Goal: Task Accomplishment & Management: Manage account settings

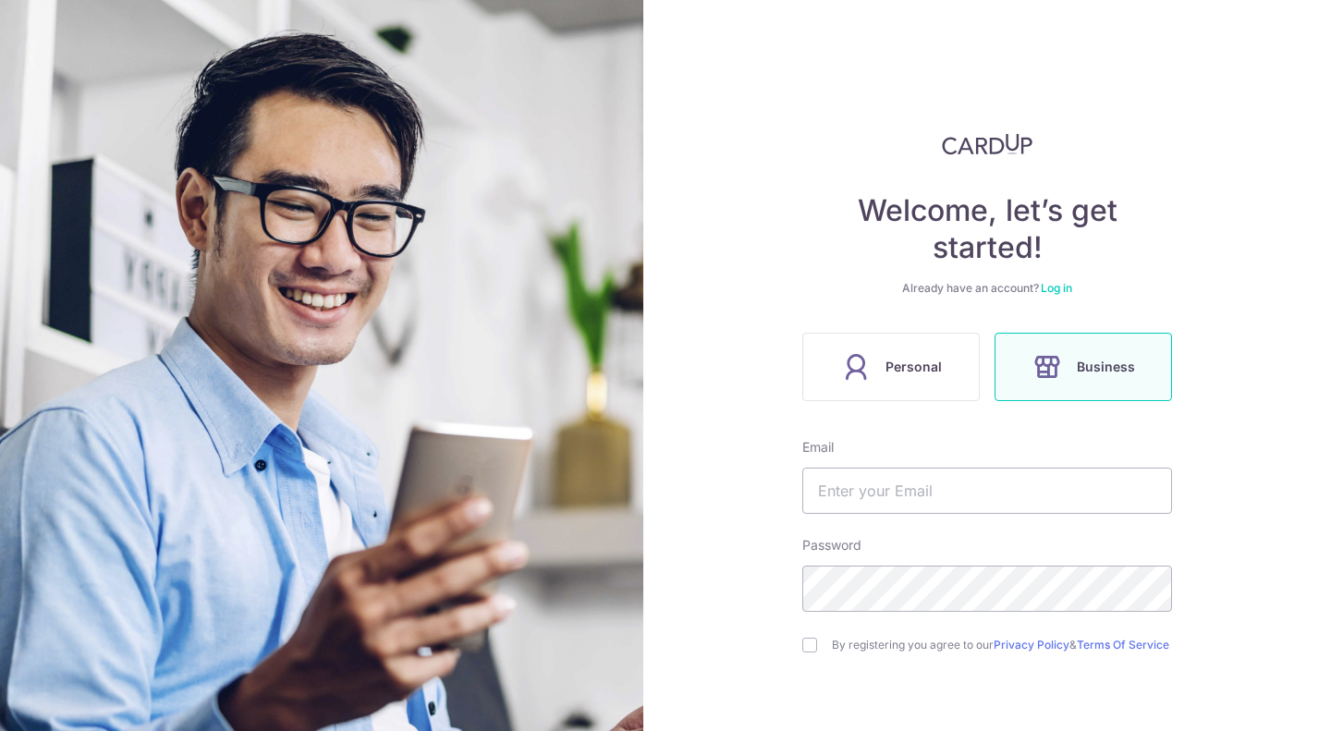
click at [1062, 284] on link "Log in" at bounding box center [1056, 288] width 31 height 14
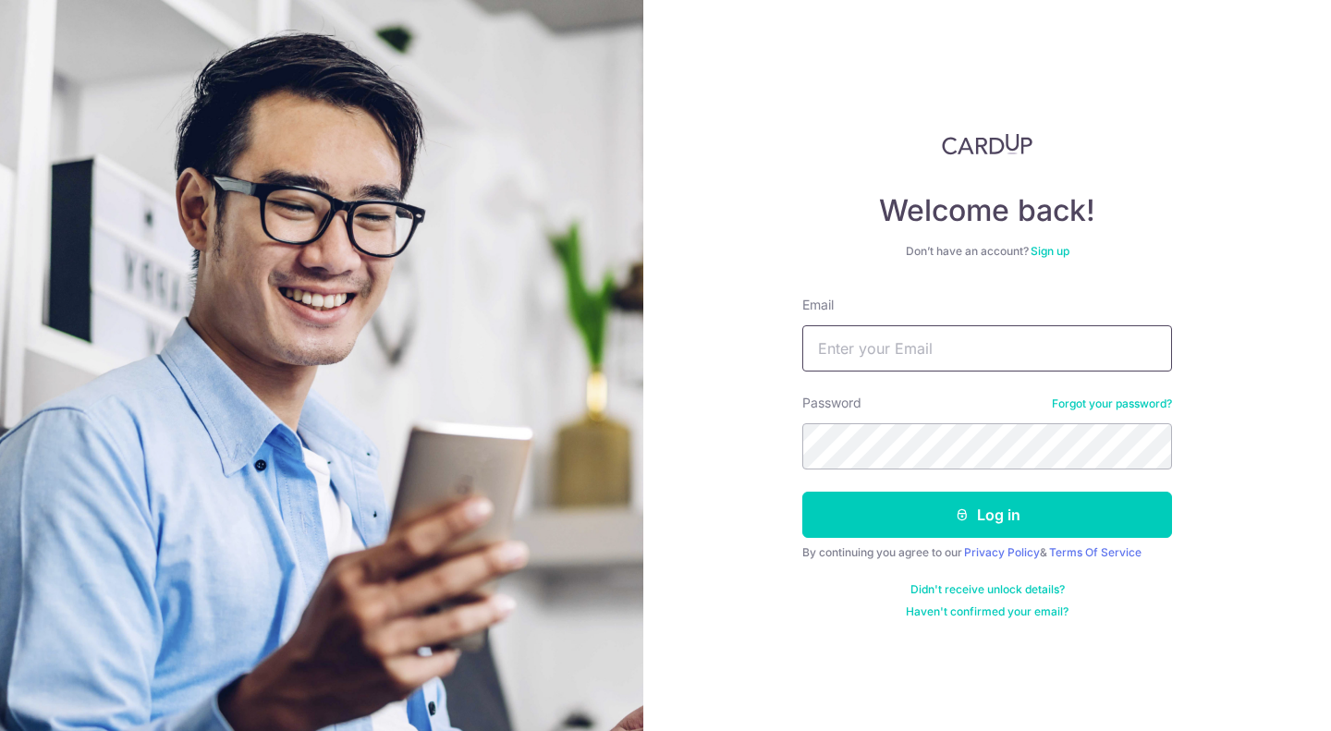
click at [996, 355] on input "Email" at bounding box center [987, 348] width 370 height 46
type input "[EMAIL_ADDRESS][DOMAIN_NAME]"
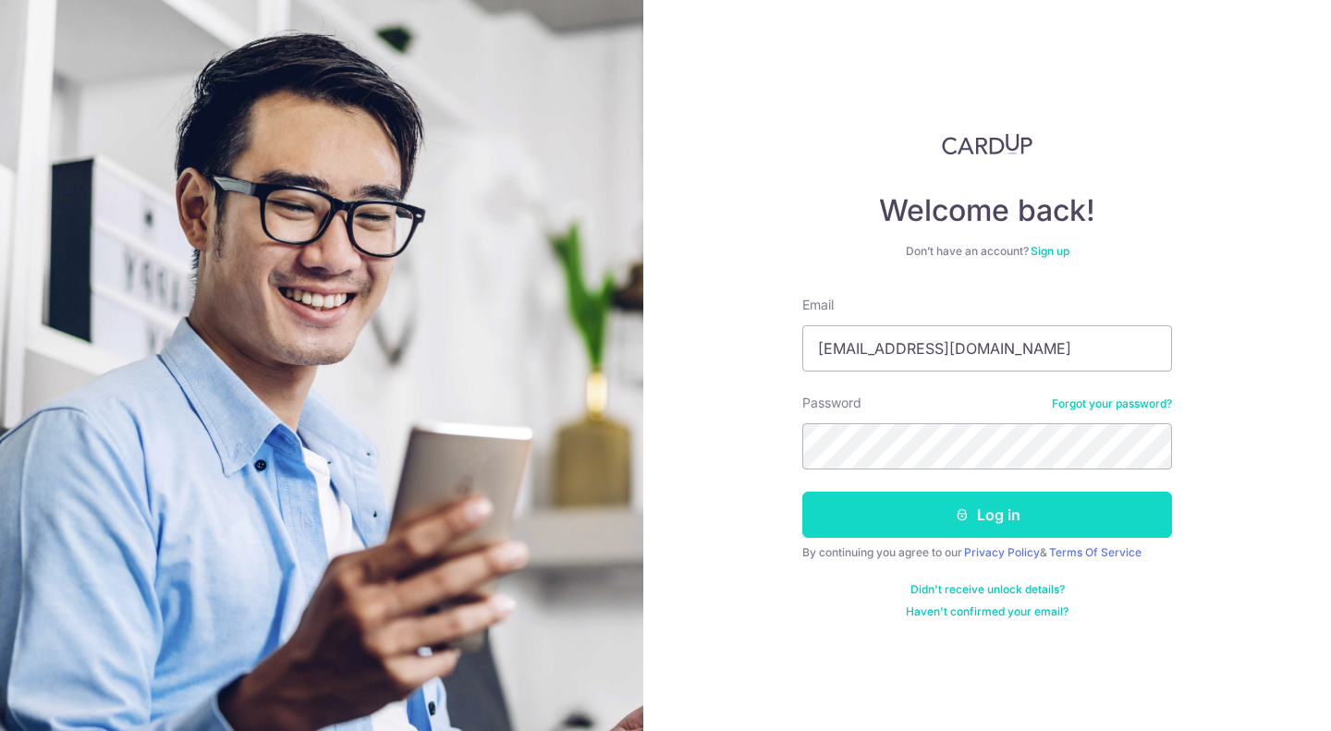
click at [945, 513] on button "Log in" at bounding box center [987, 515] width 370 height 46
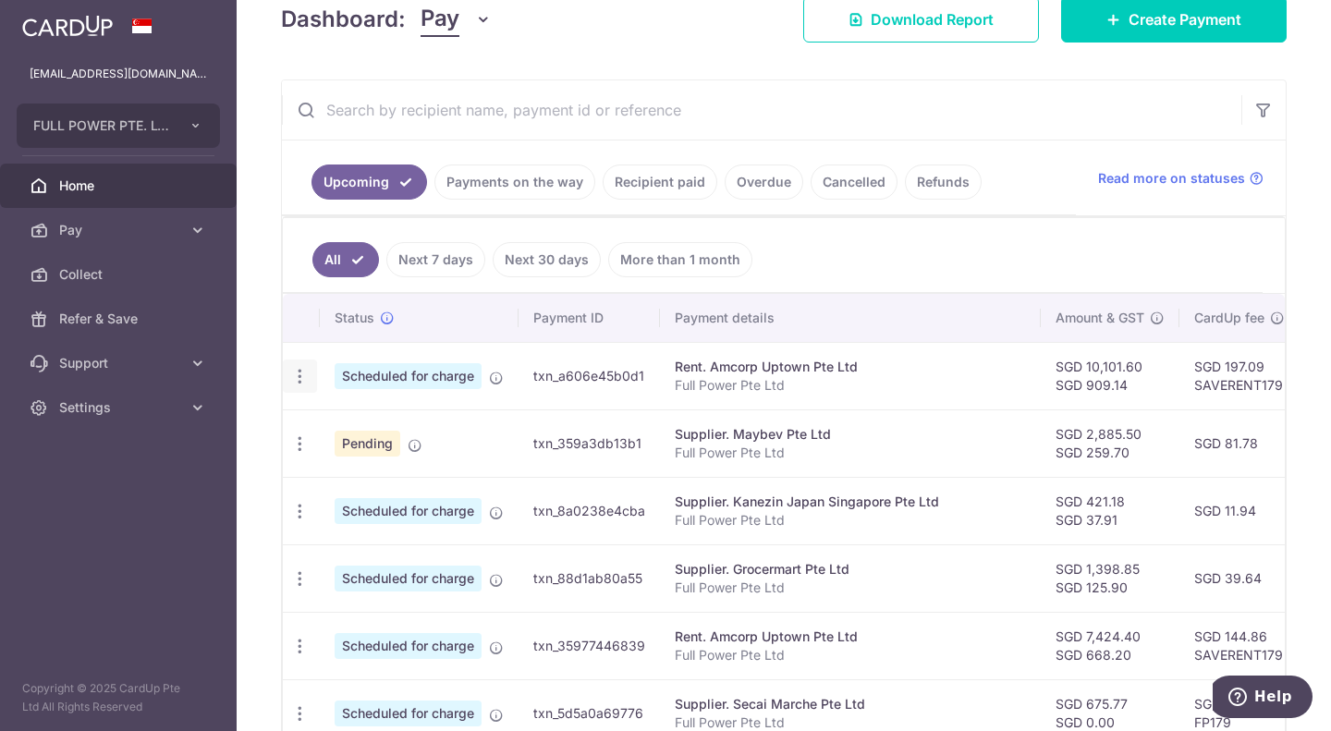
click at [305, 371] on icon "button" at bounding box center [299, 376] width 19 height 19
click at [305, 425] on icon at bounding box center [310, 427] width 22 height 22
radio input "true"
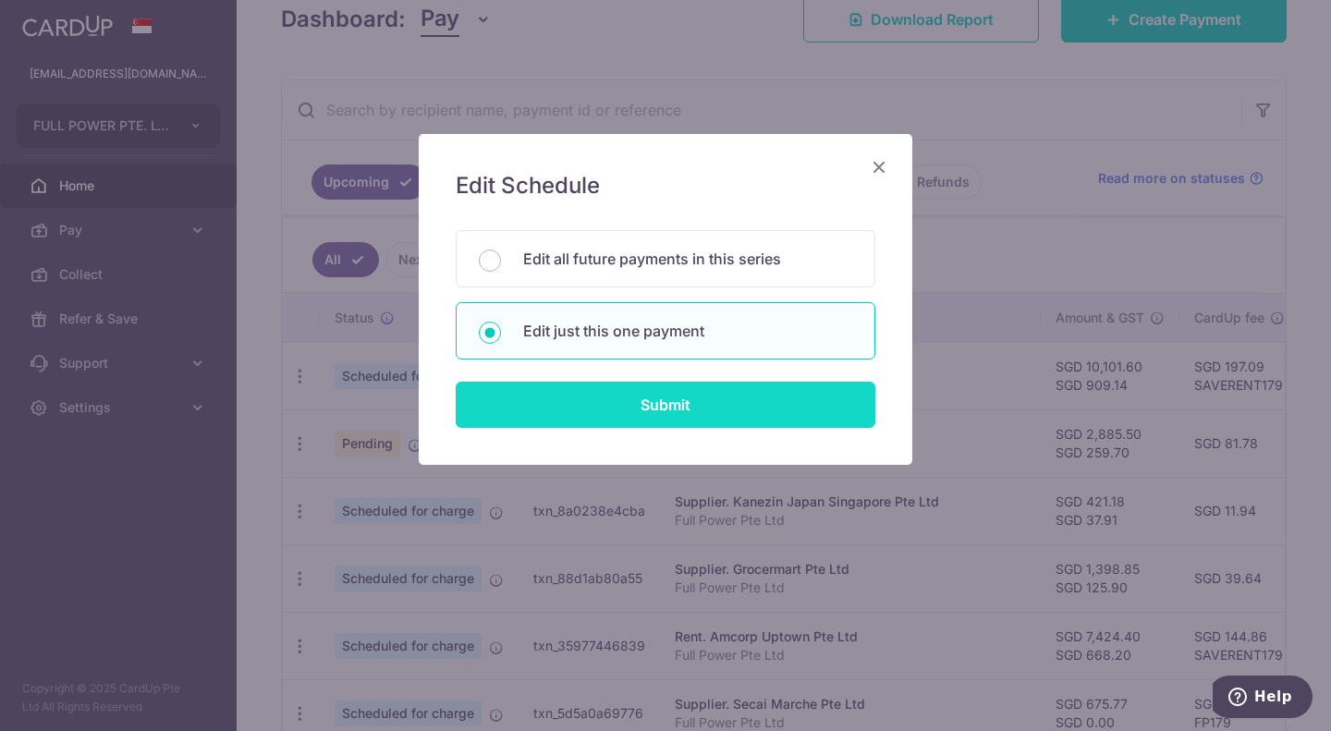
click at [708, 413] on input "Submit" at bounding box center [666, 405] width 420 height 46
radio input "true"
type input "10,101.60"
type input "909.14"
type input "[DATE]"
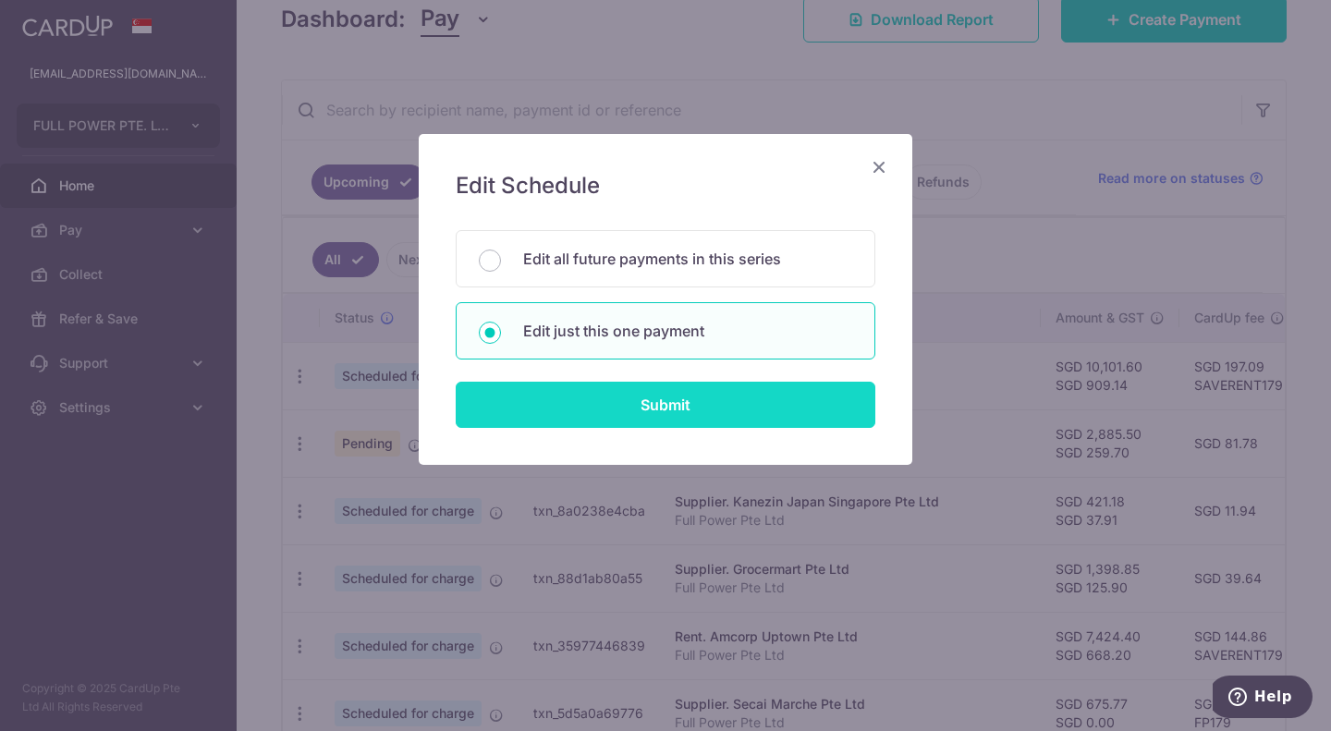
type input "Full Power Pte Ltd"
type input "RENTSEPT25"
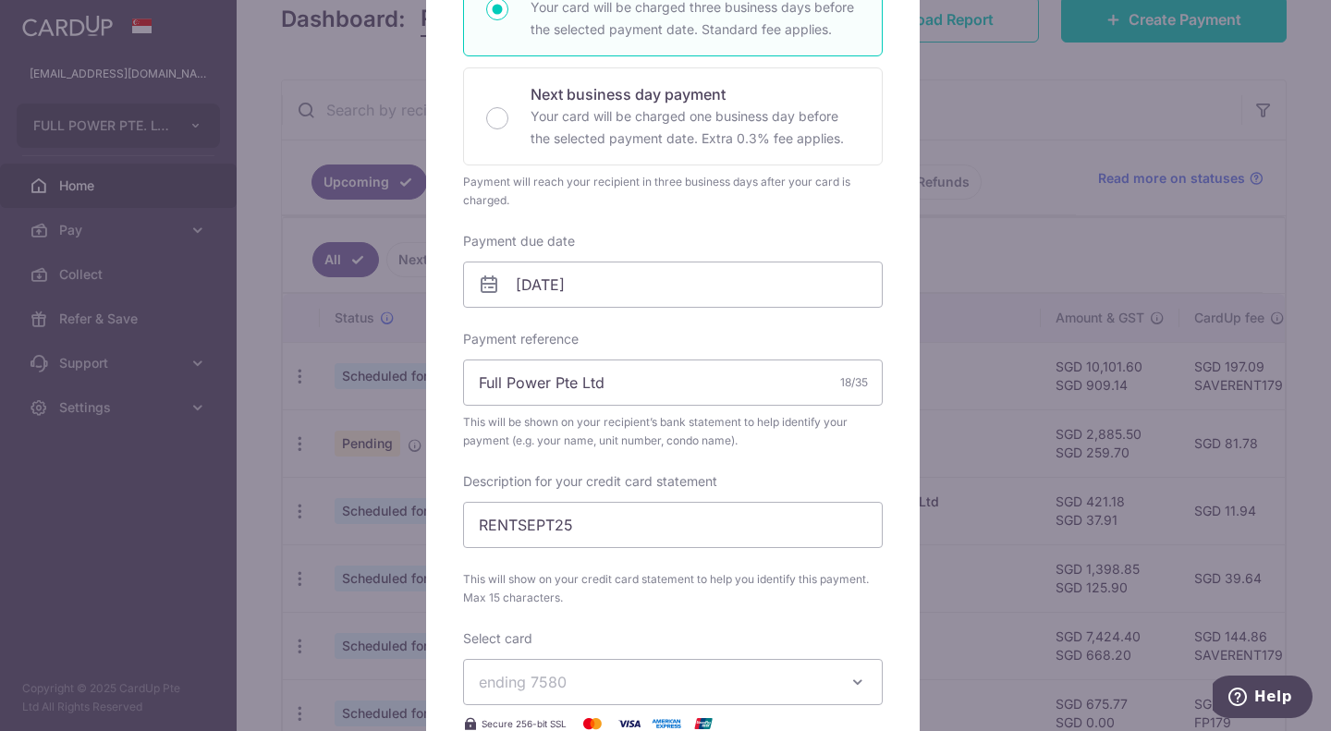
scroll to position [462, 0]
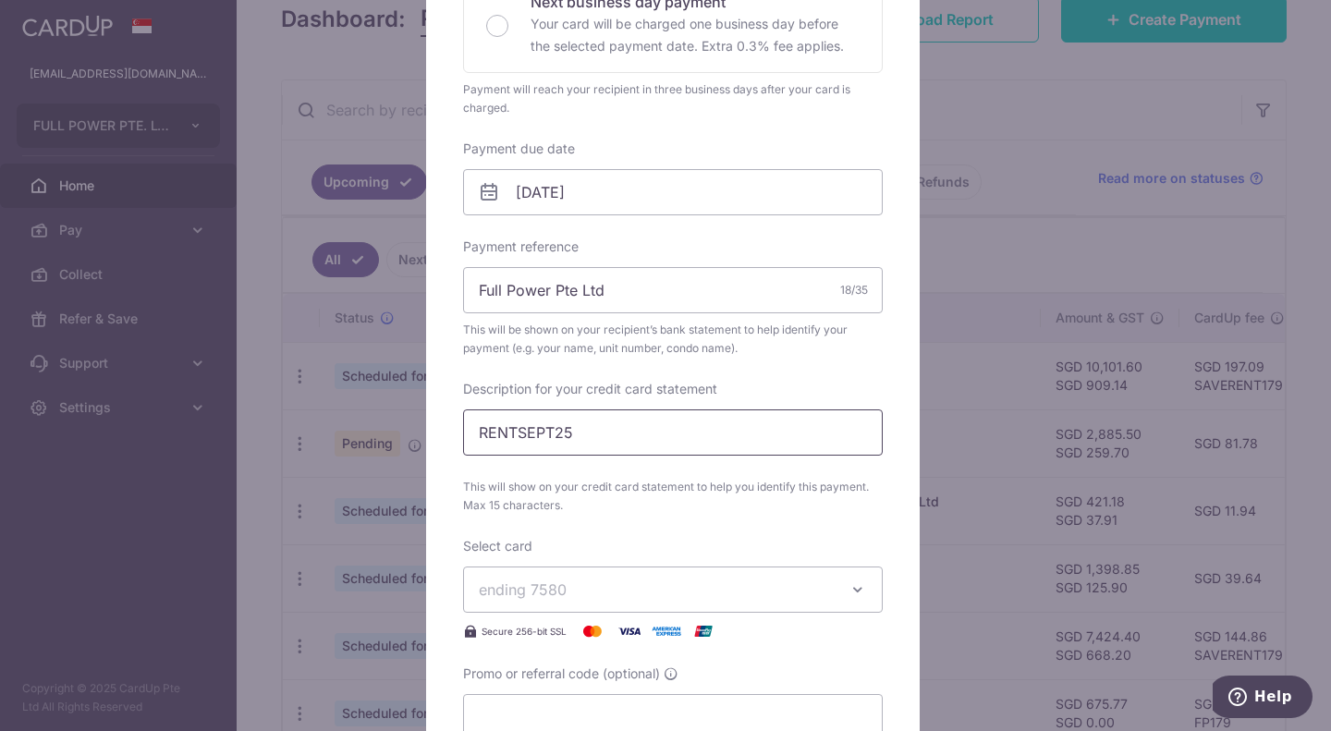
type input "SAVERENT179"
click at [586, 202] on input "[DATE]" at bounding box center [673, 192] width 420 height 46
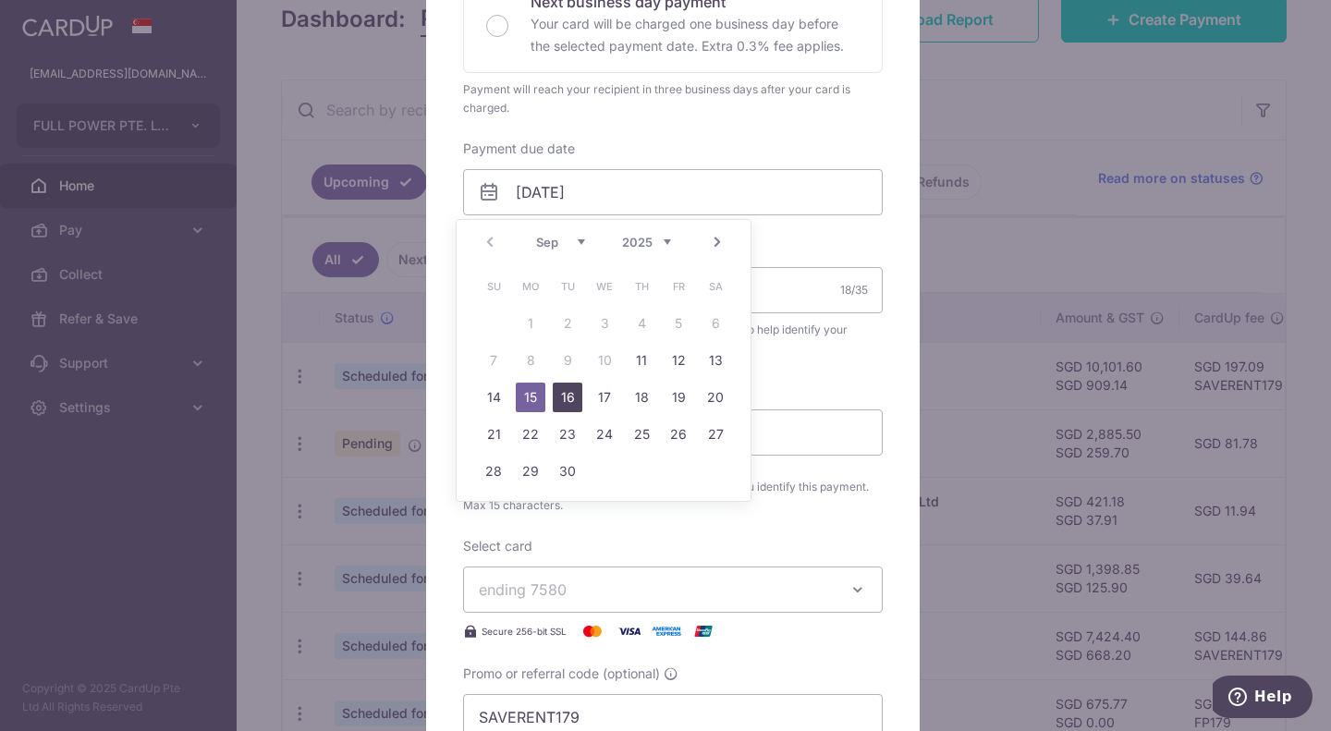
click at [559, 396] on link "16" at bounding box center [568, 398] width 30 height 30
type input "[DATE]"
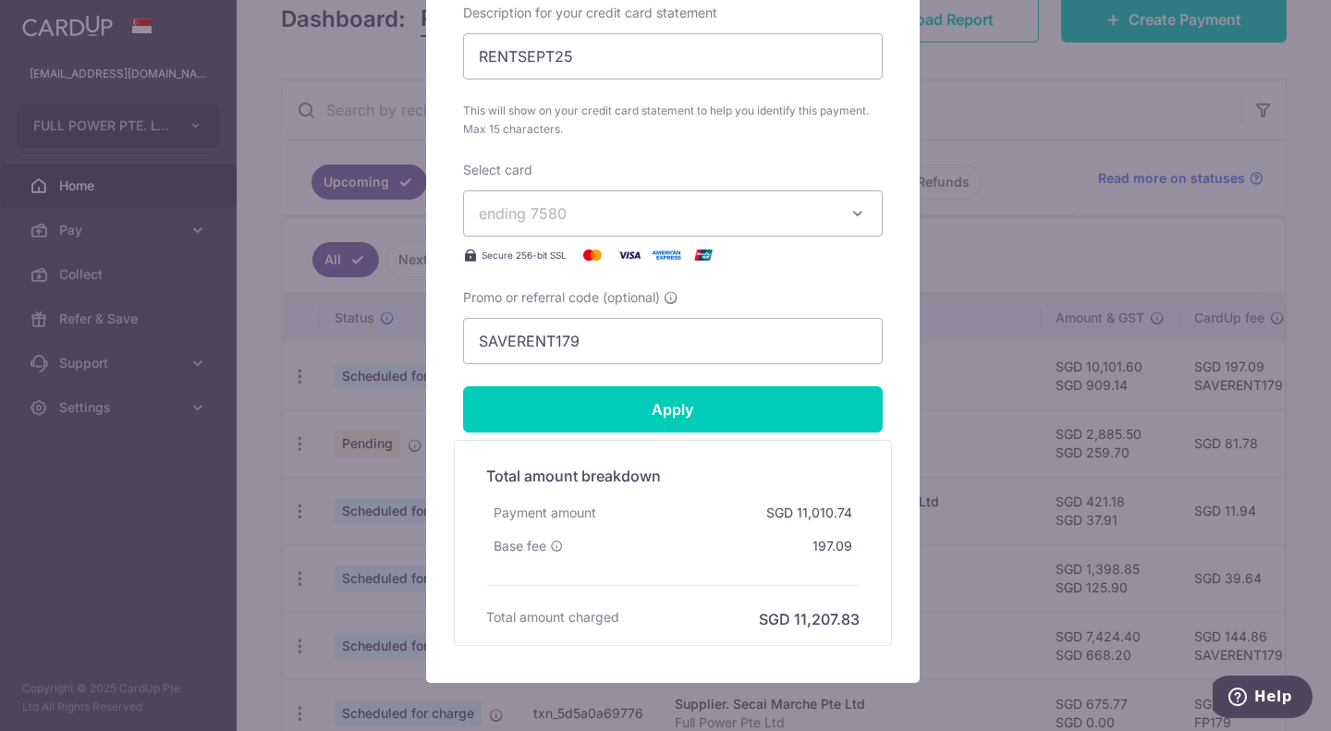
scroll to position [950, 0]
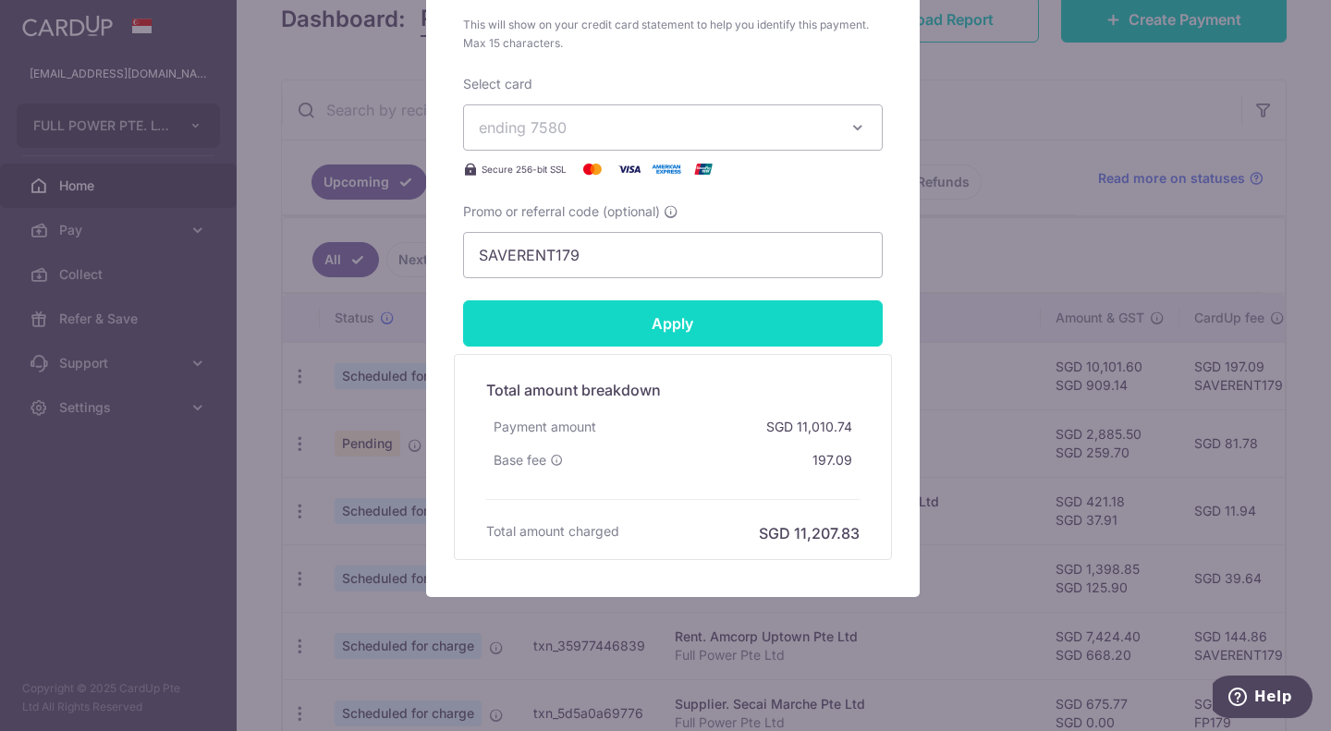
click at [614, 314] on input "Apply" at bounding box center [673, 323] width 420 height 46
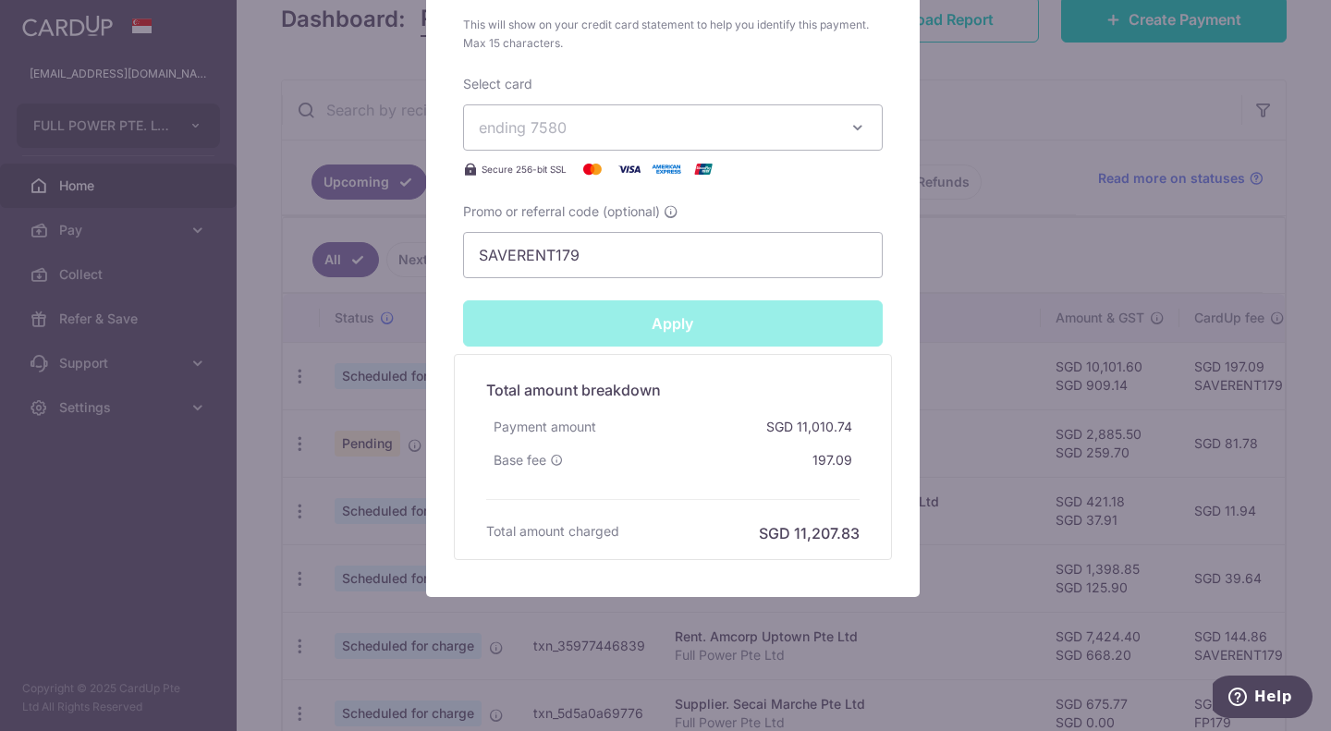
type input "Successfully Applied"
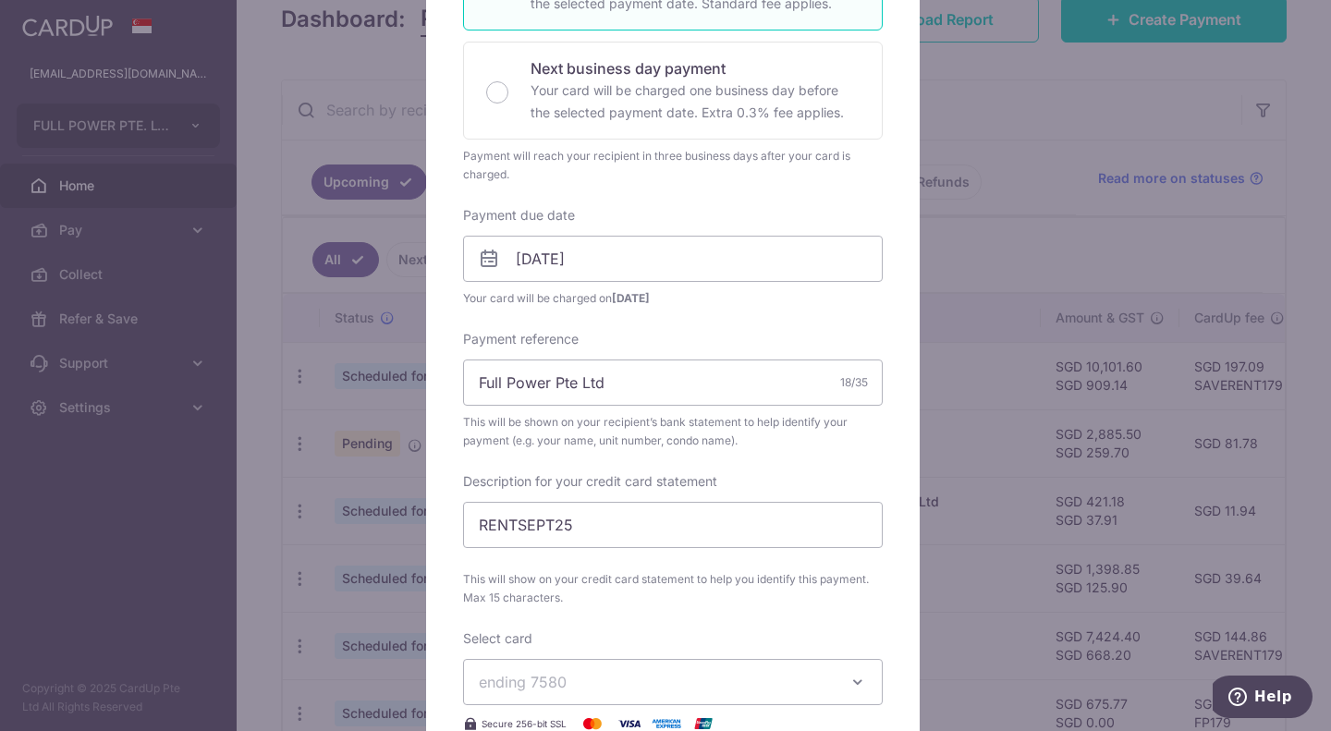
scroll to position [0, 0]
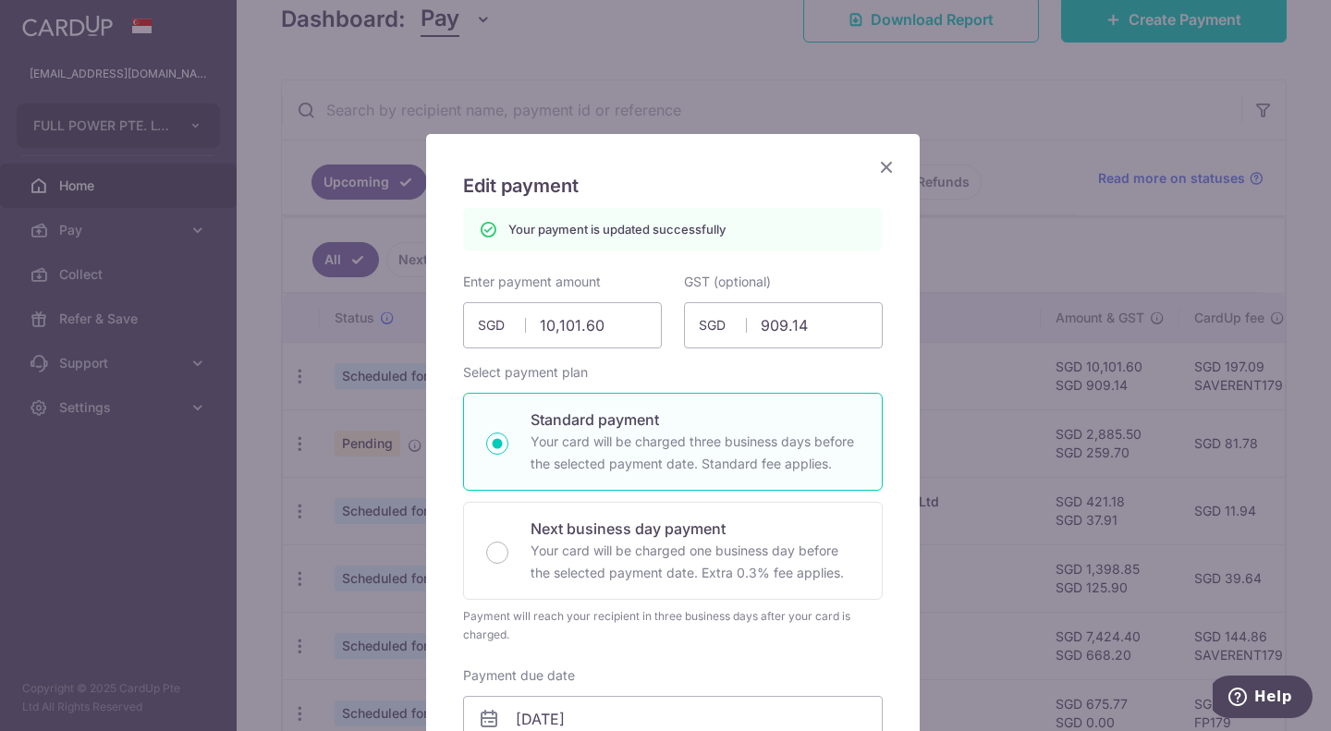
click at [880, 176] on icon "Close" at bounding box center [886, 166] width 22 height 23
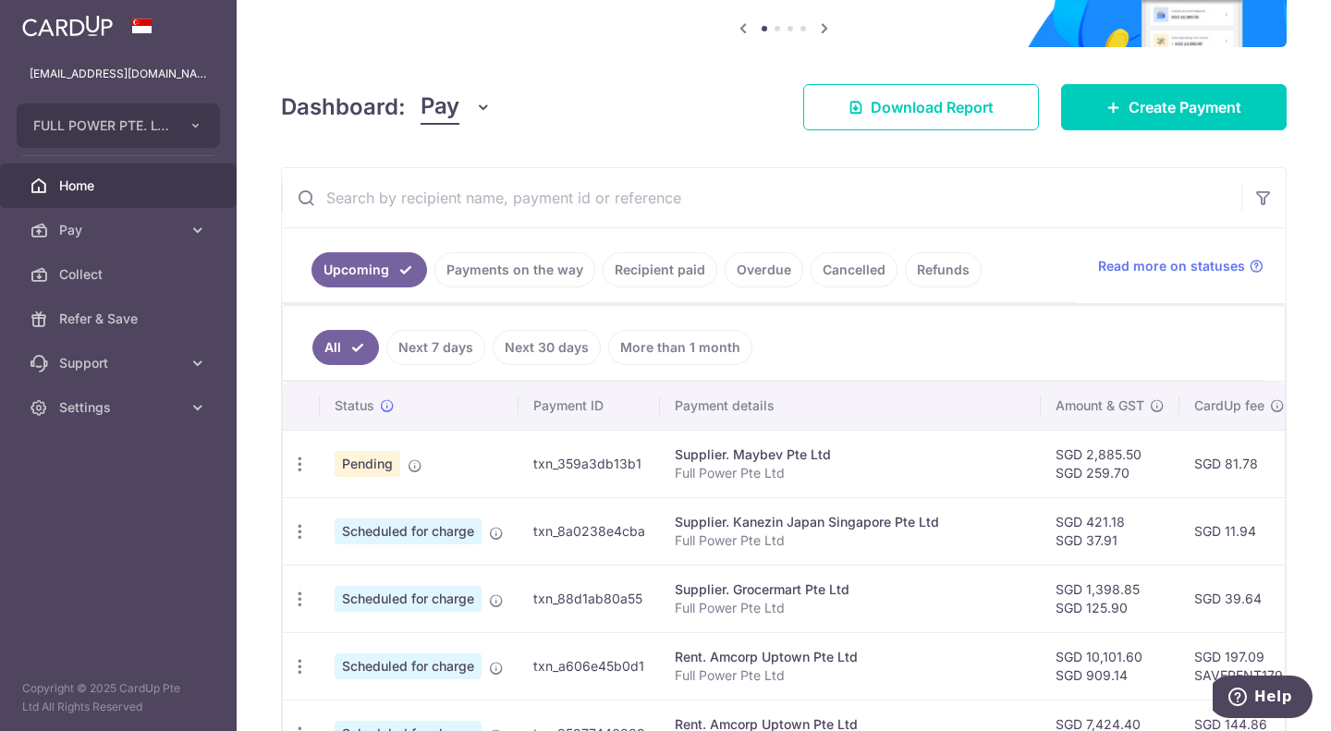
scroll to position [370, 0]
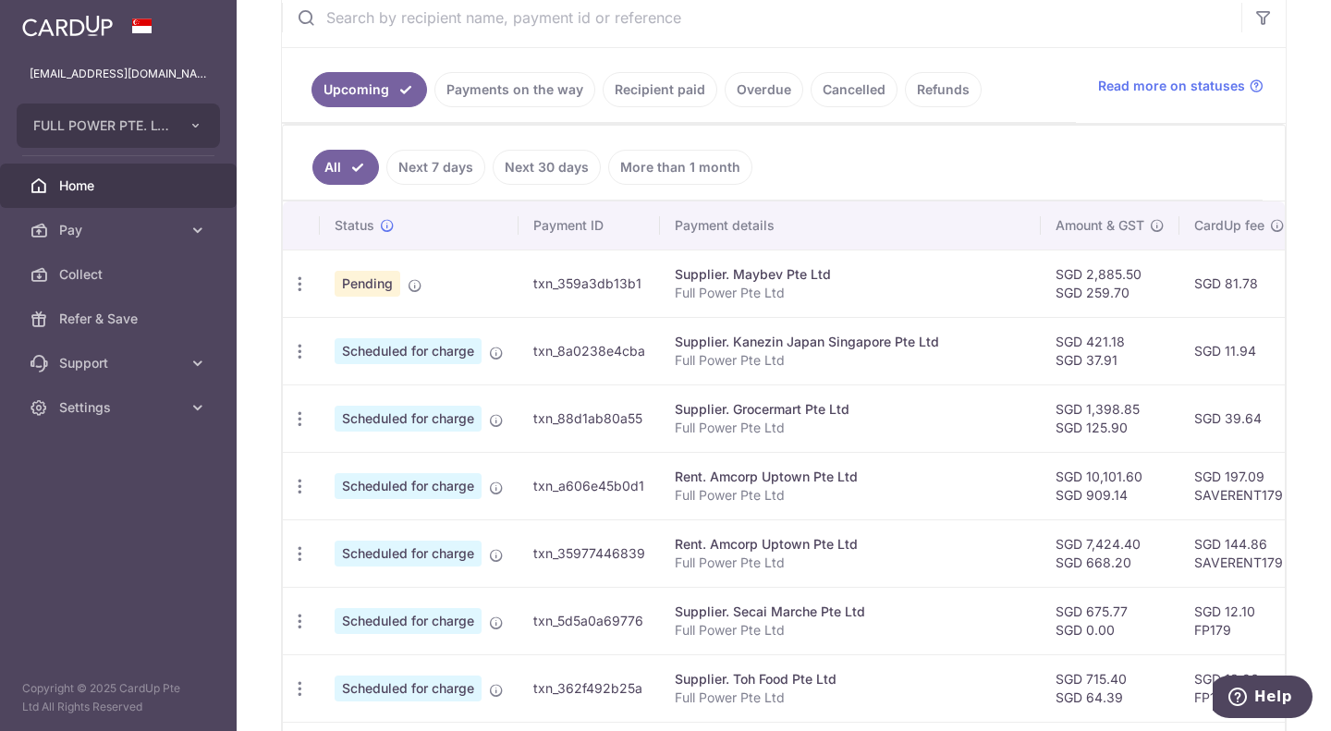
drag, startPoint x: 733, startPoint y: 270, endPoint x: 1206, endPoint y: 312, distance: 474.3
click at [1206, 312] on tr "Update payment Cancel payment Pending txn_359a3db13b1 Supplier. Maybev Pte Ltd …" at bounding box center [1036, 283] width 1506 height 67
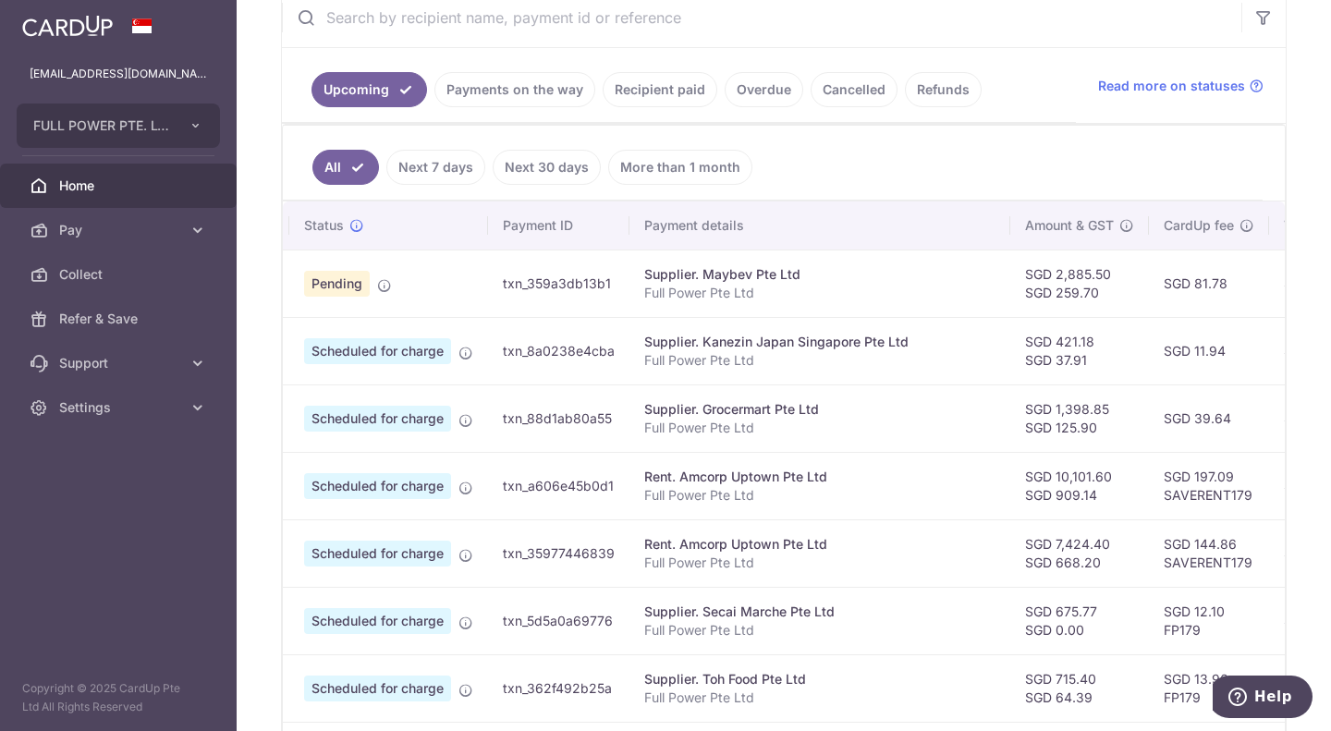
scroll to position [0, 0]
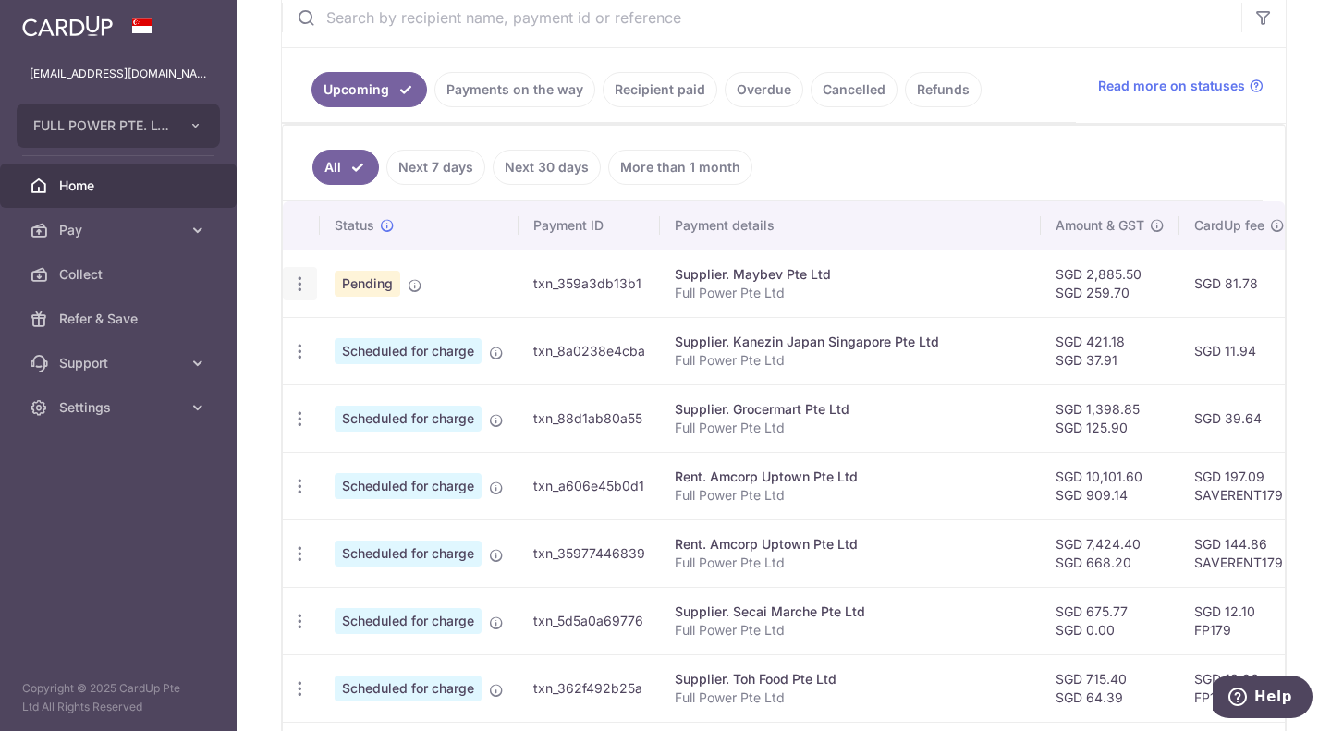
click at [295, 276] on icon "button" at bounding box center [299, 284] width 19 height 19
click at [360, 336] on span "Update payment" at bounding box center [399, 335] width 126 height 22
radio input "true"
type input "2,885.50"
type input "259.70"
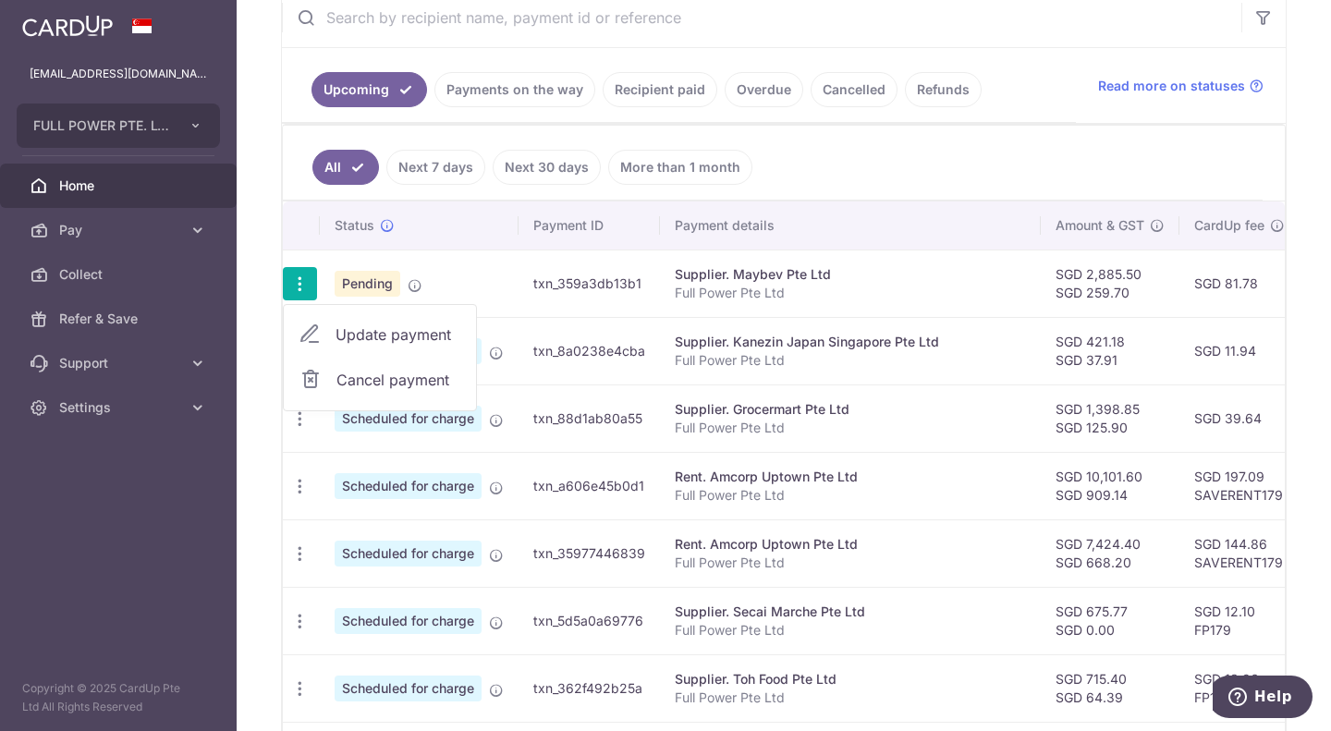
type input "[DATE]"
type input "Full Power Pte Ltd"
type input "Maybev JUL25"
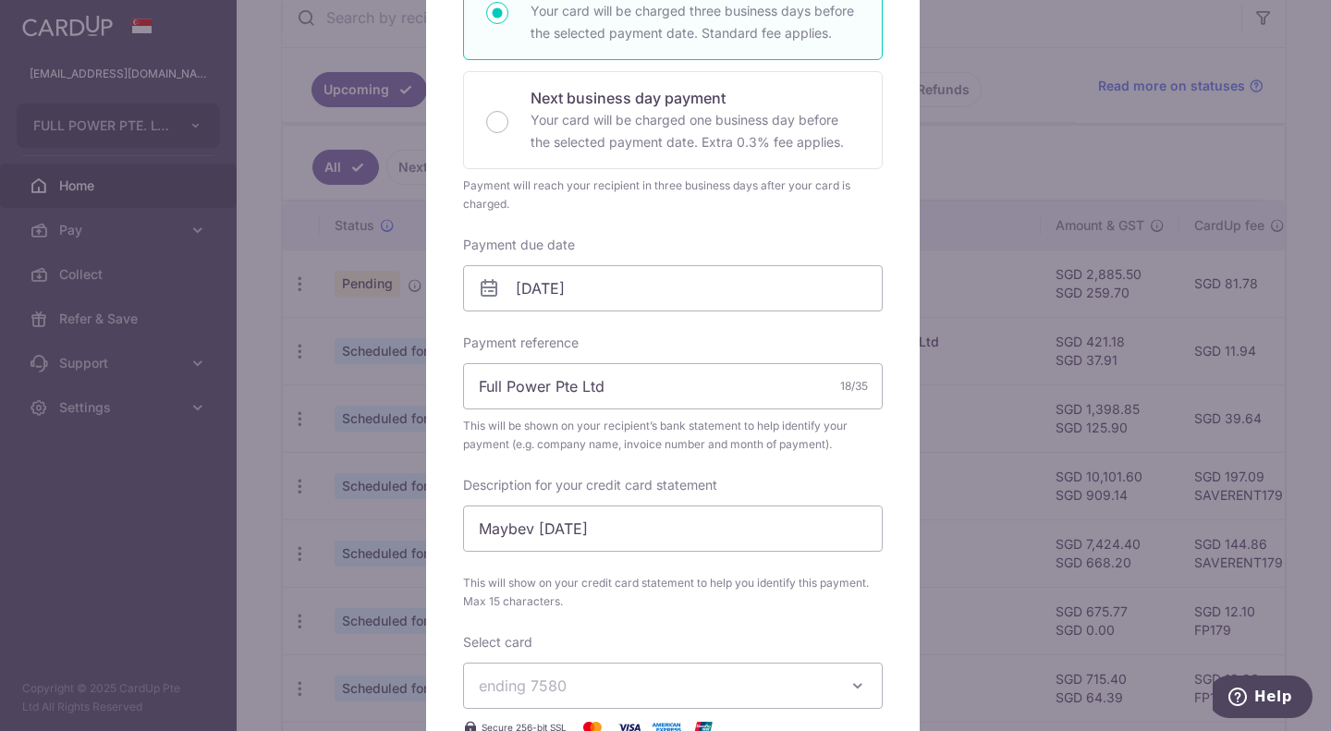
scroll to position [370, 0]
click at [551, 279] on input "[DATE]" at bounding box center [673, 285] width 420 height 46
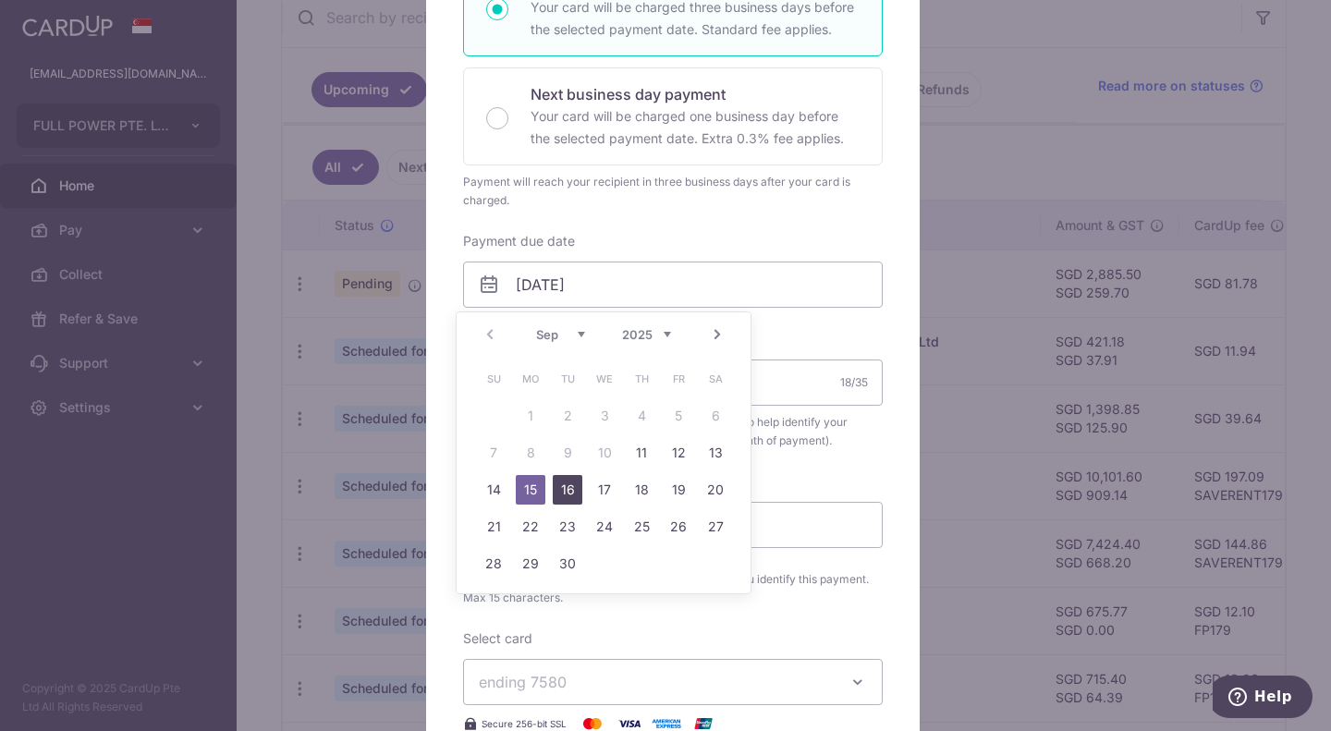
click at [572, 486] on link "16" at bounding box center [568, 490] width 30 height 30
type input "[DATE]"
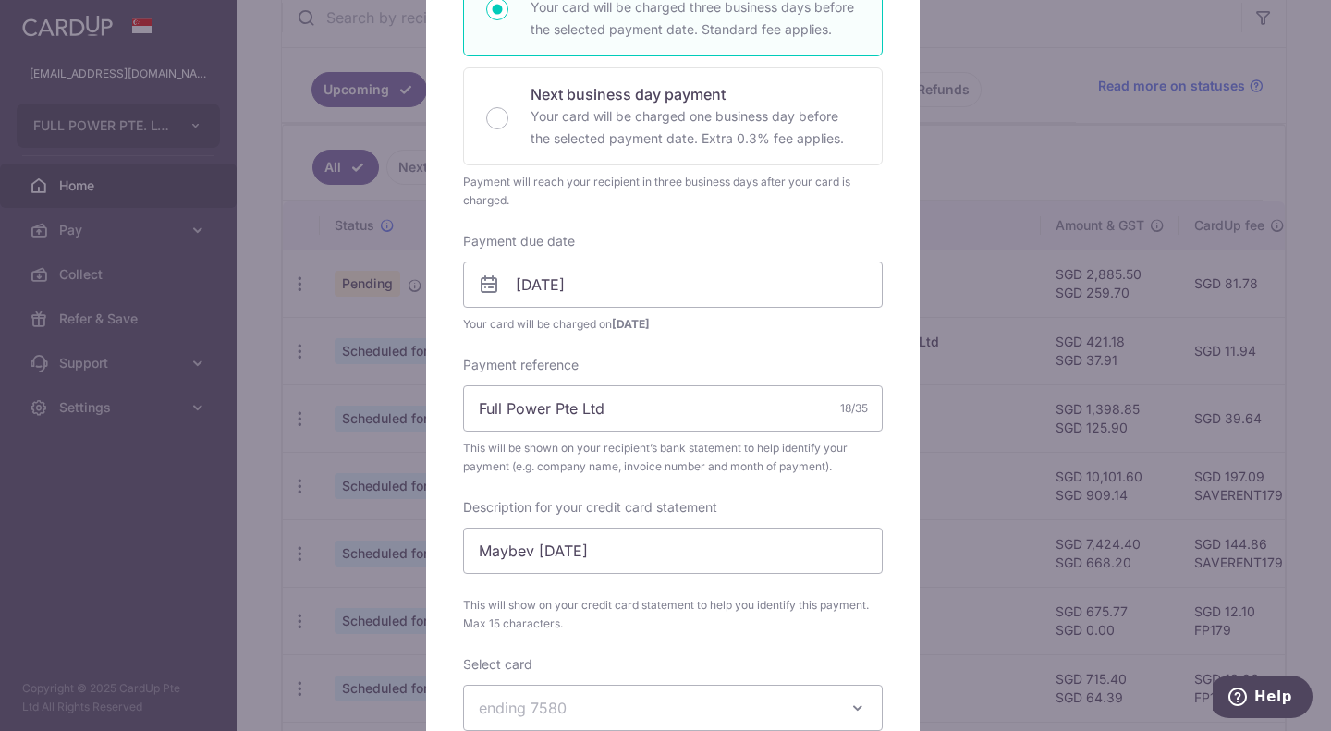
scroll to position [924, 0]
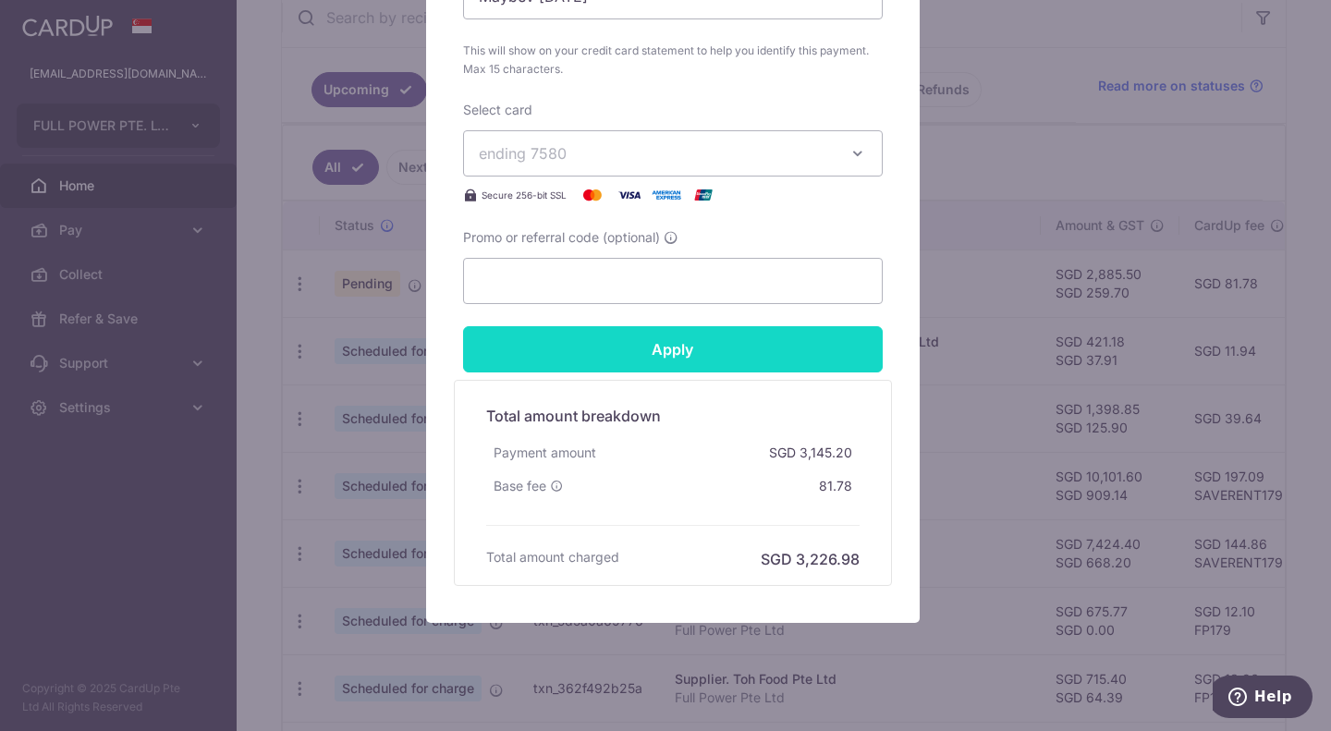
click at [637, 349] on input "Apply" at bounding box center [673, 349] width 420 height 46
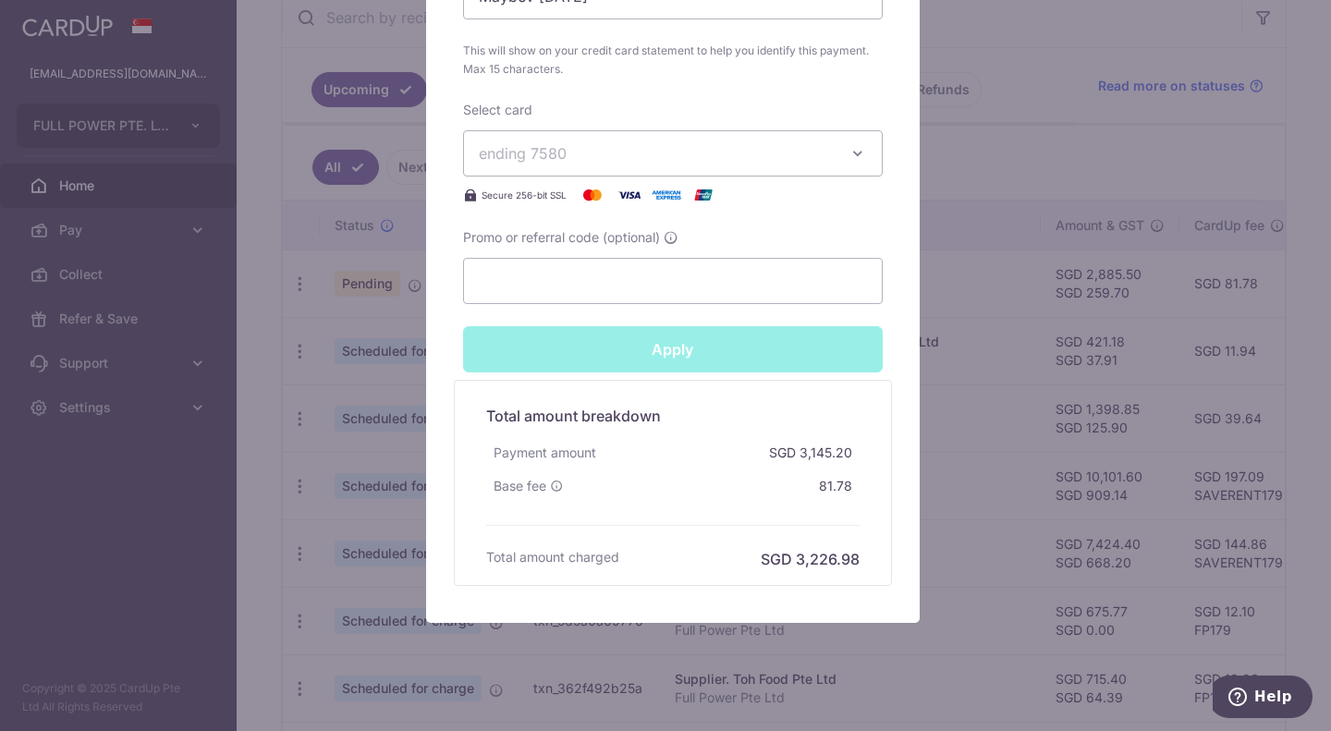
type input "Successfully Applied"
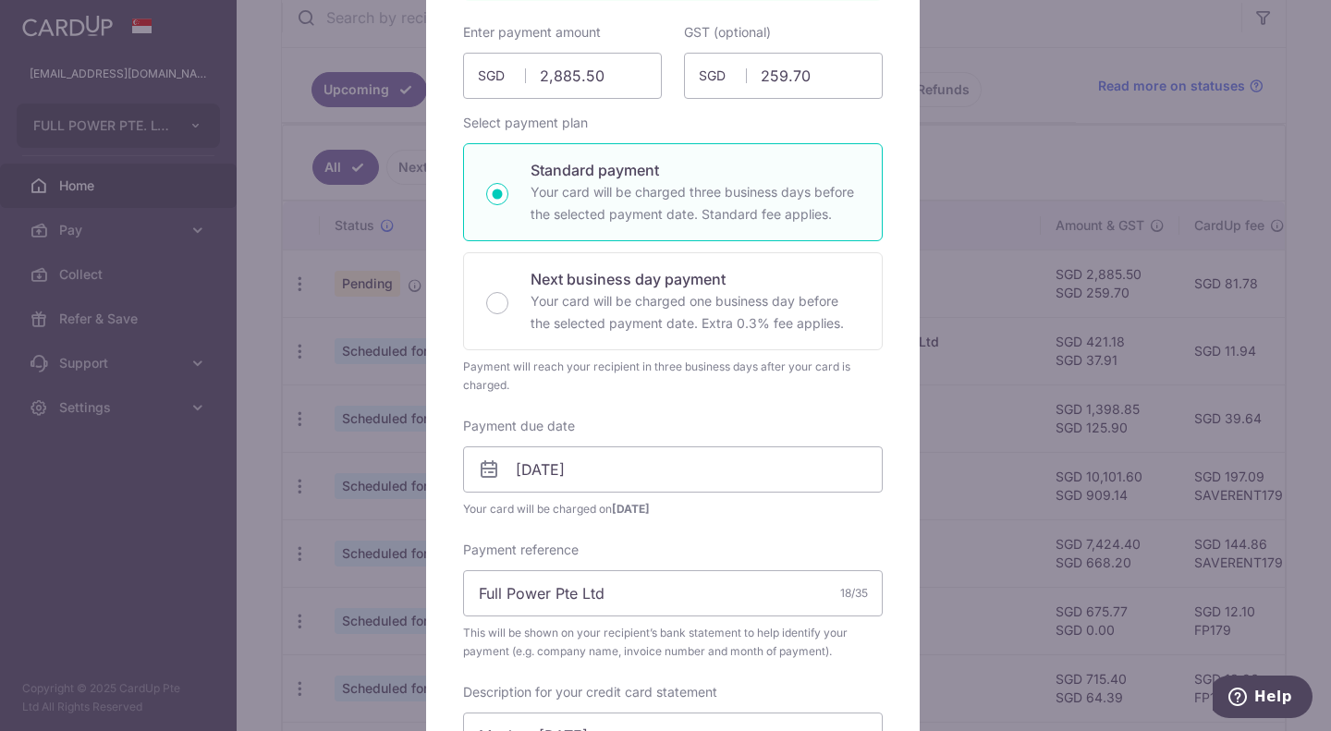
scroll to position [65, 0]
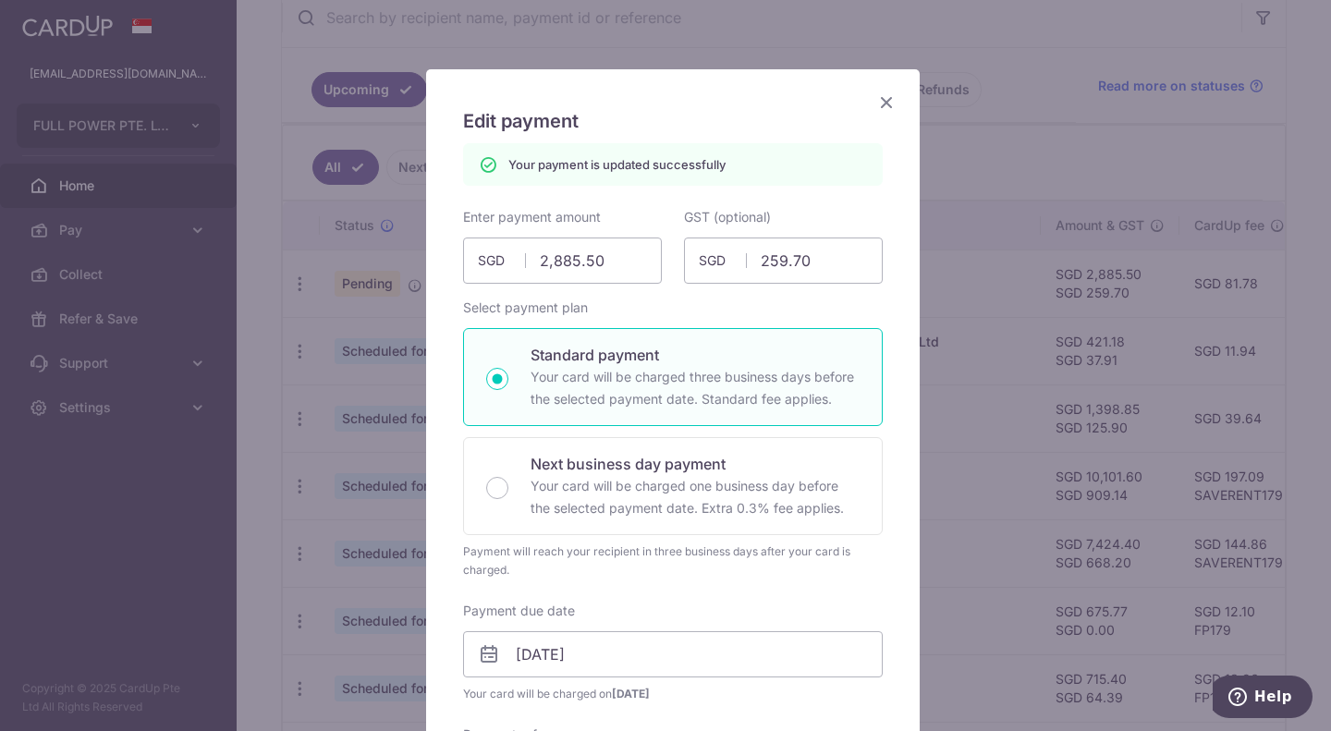
click at [880, 104] on icon "Close" at bounding box center [886, 102] width 22 height 23
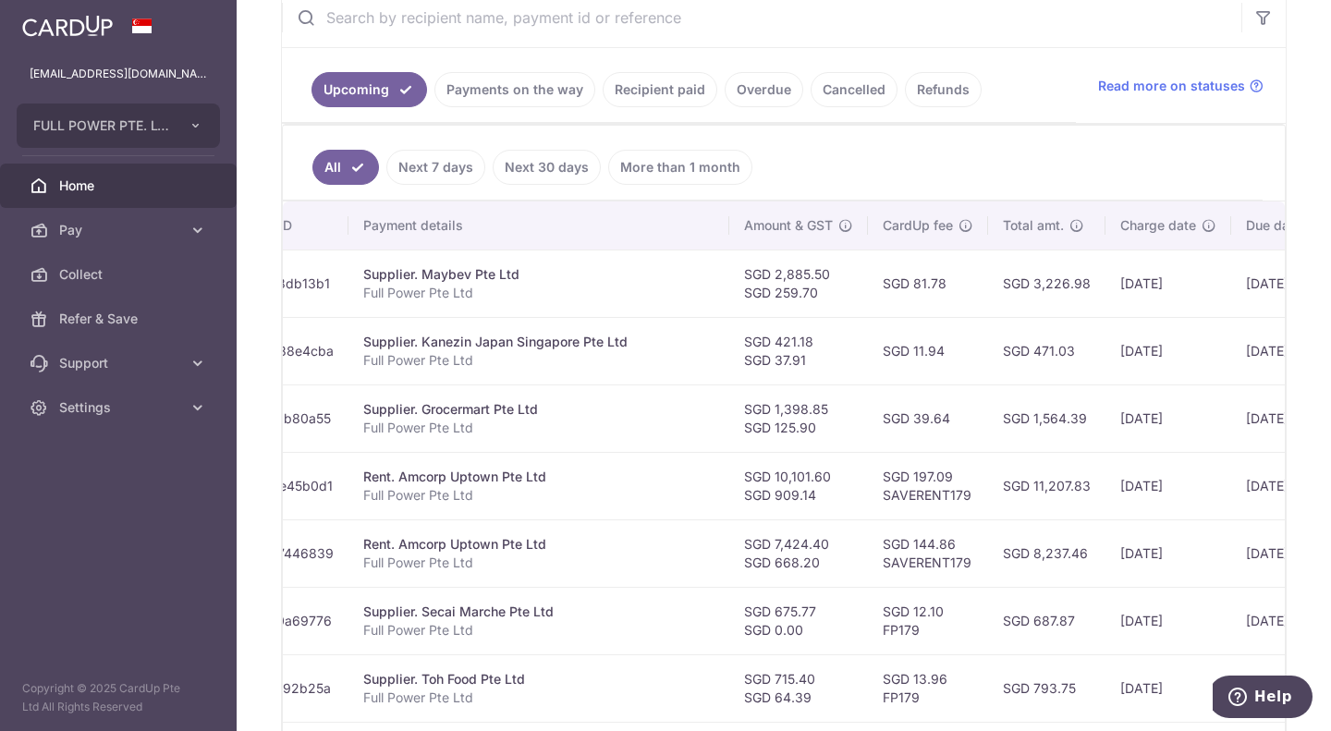
scroll to position [0, 435]
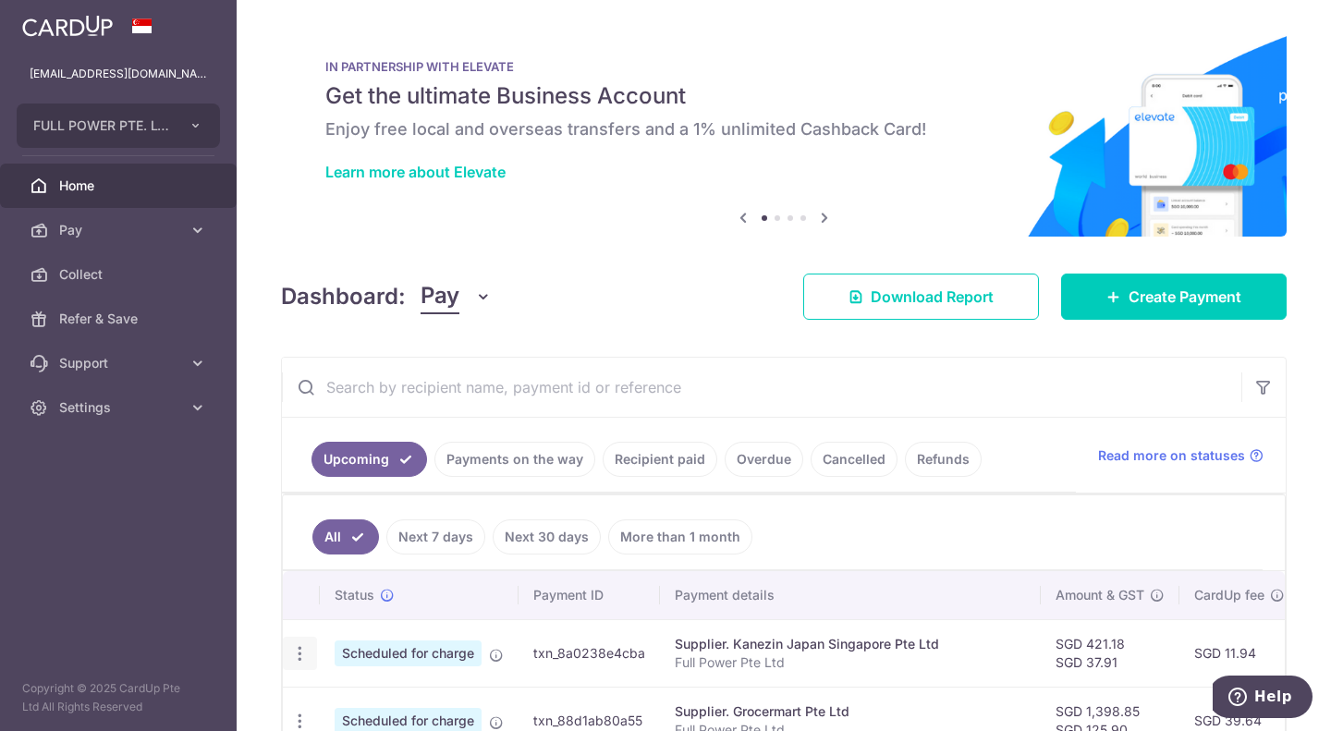
click at [300, 654] on icon "button" at bounding box center [299, 653] width 19 height 19
click at [308, 704] on icon at bounding box center [310, 704] width 22 height 22
radio input "true"
type input "421.18"
type input "37.91"
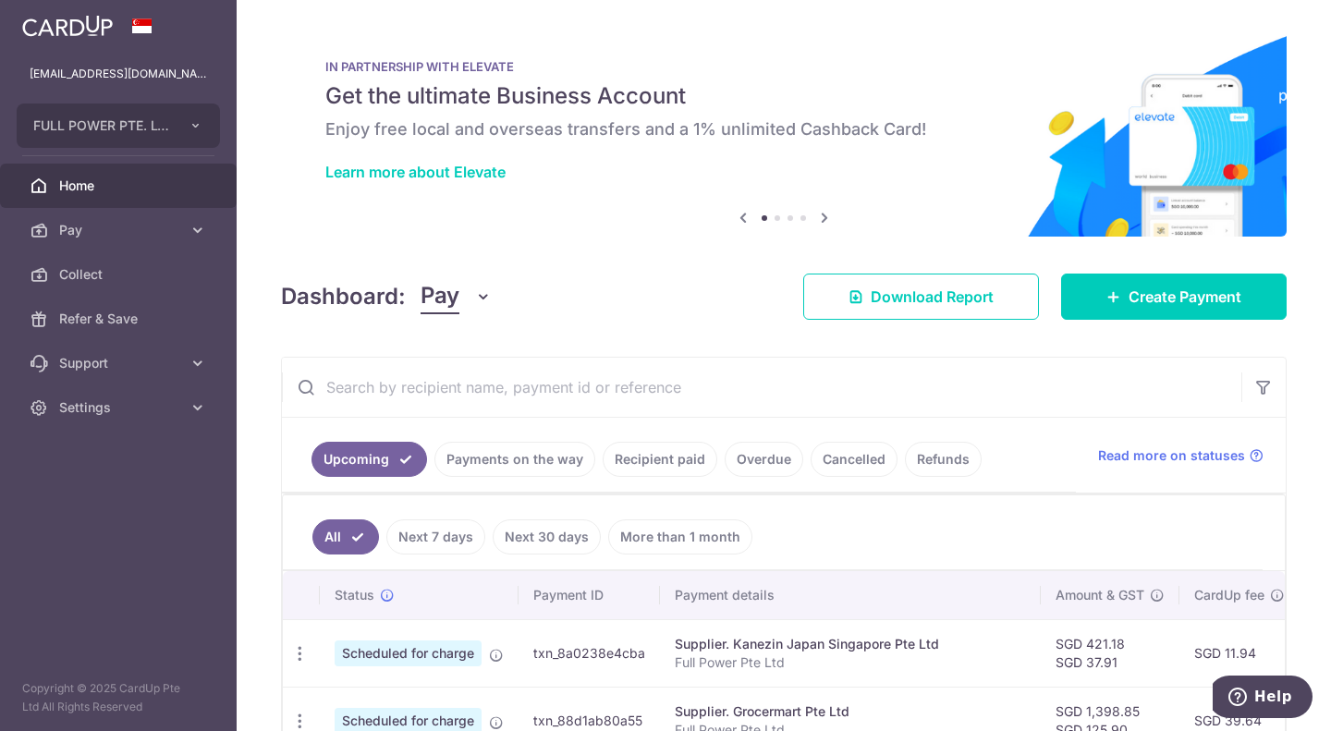
type input "[DATE]"
type input "Full Power Pte Ltd"
type input "KanezinJUL25"
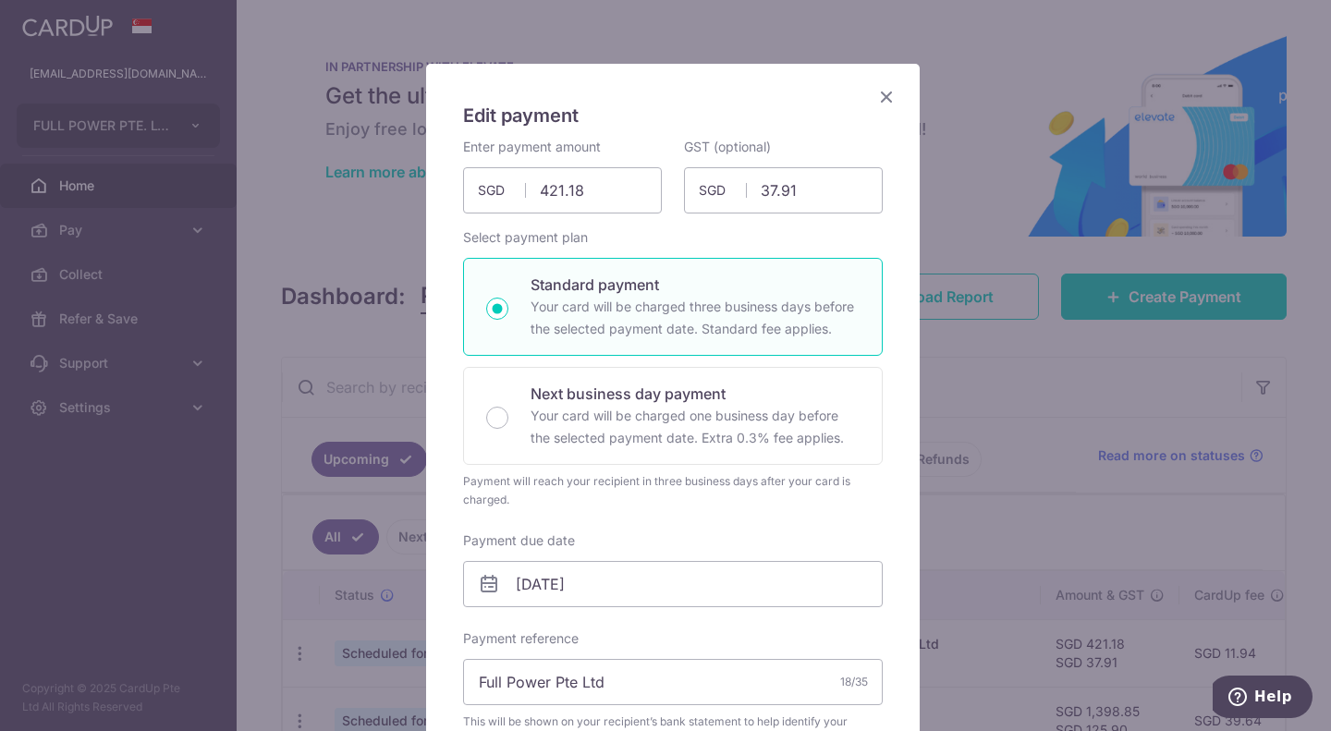
scroll to position [92, 0]
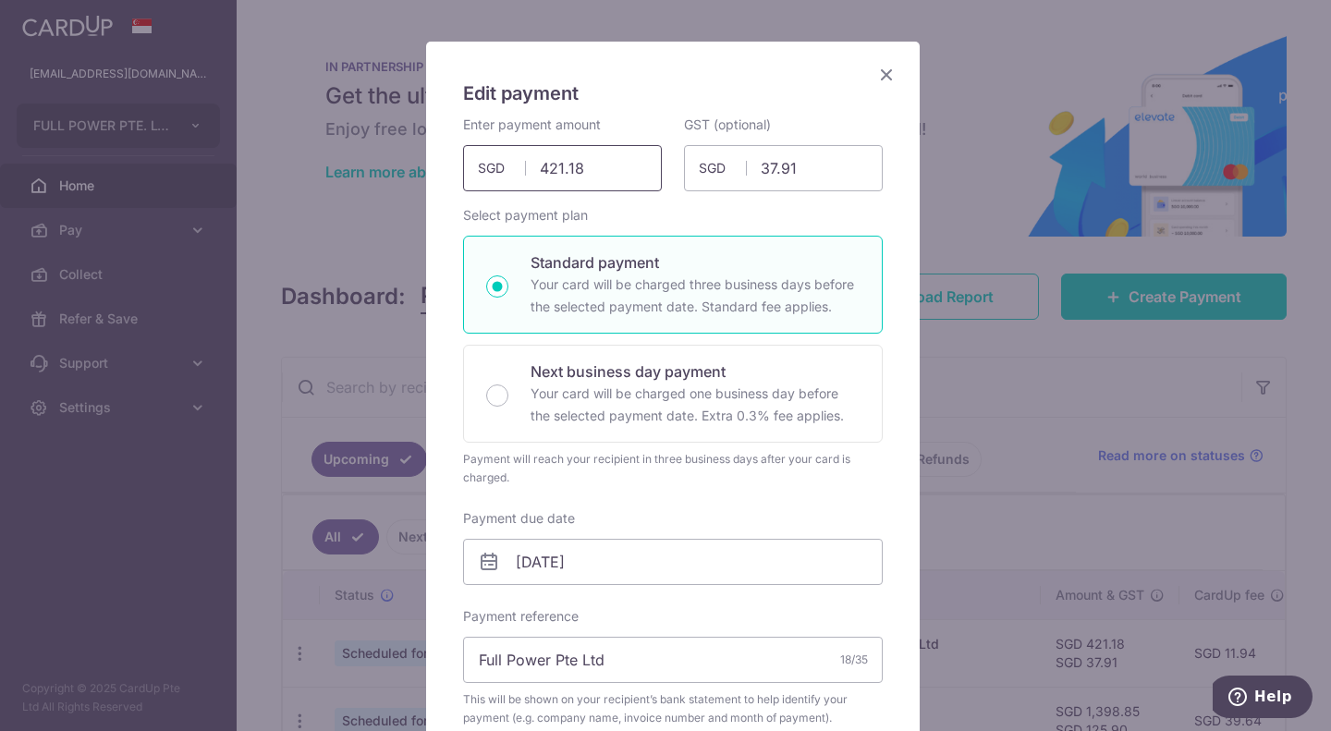
drag, startPoint x: 594, startPoint y: 165, endPoint x: 507, endPoint y: 160, distance: 88.0
click at [507, 159] on div "421.18 421.18 SGD" at bounding box center [562, 168] width 199 height 46
drag, startPoint x: 594, startPoint y: 165, endPoint x: 515, endPoint y: 154, distance: 80.3
click at [515, 154] on input "306.06" at bounding box center [562, 168] width 199 height 46
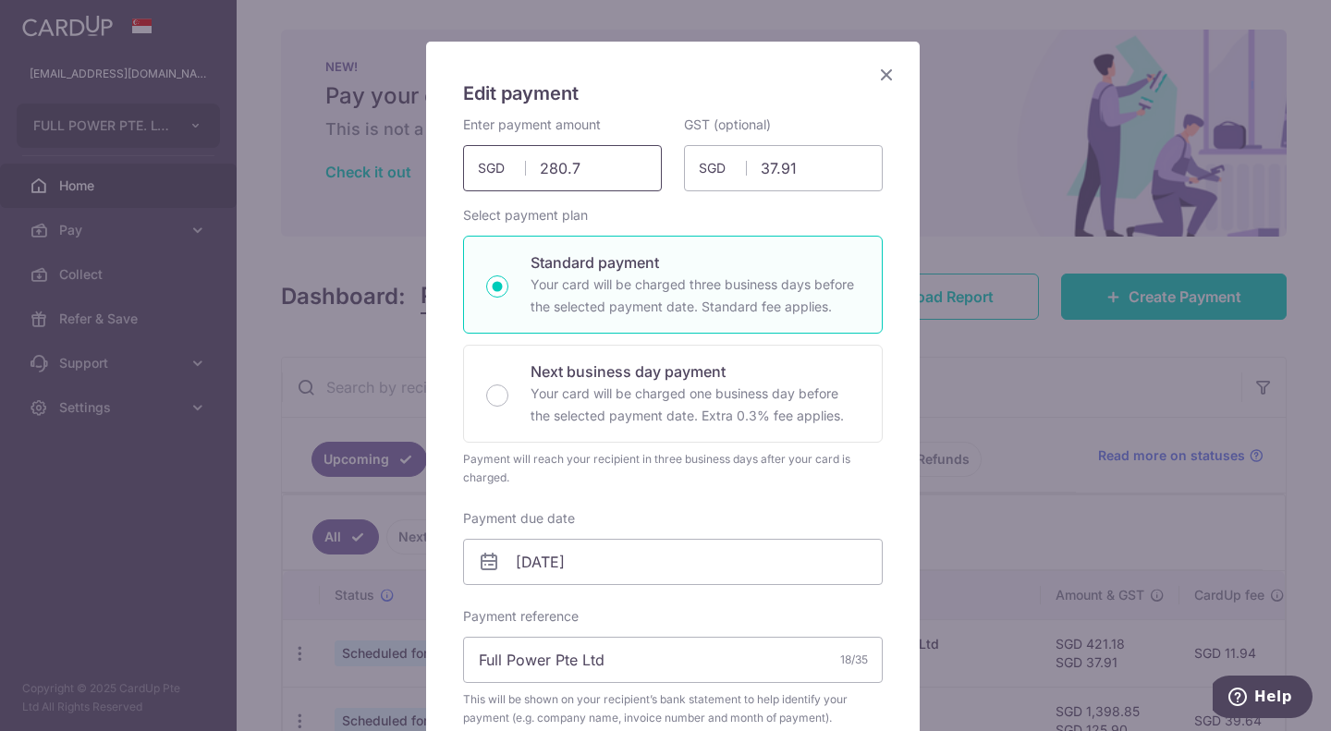
type input "280.79"
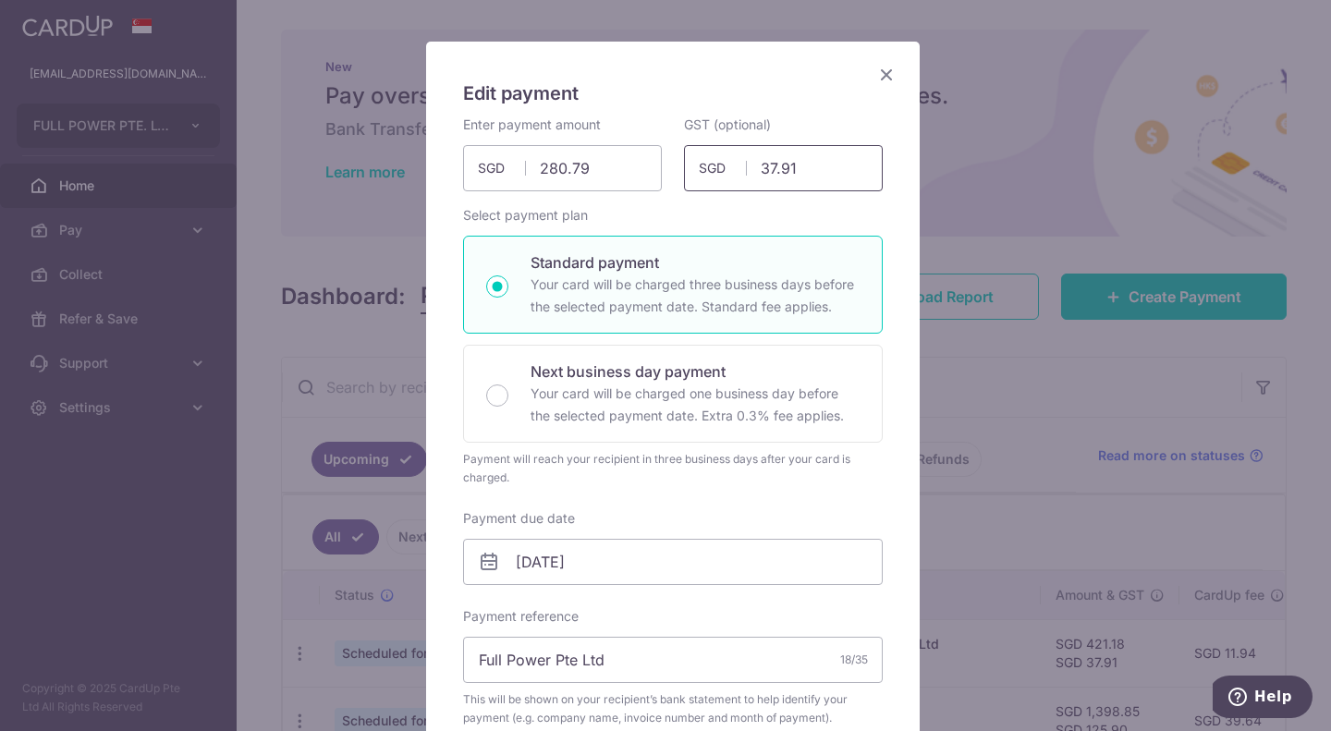
drag, startPoint x: 822, startPoint y: 172, endPoint x: 741, endPoint y: 165, distance: 81.7
click at [741, 165] on input "37.91" at bounding box center [783, 168] width 199 height 46
type input "25.27"
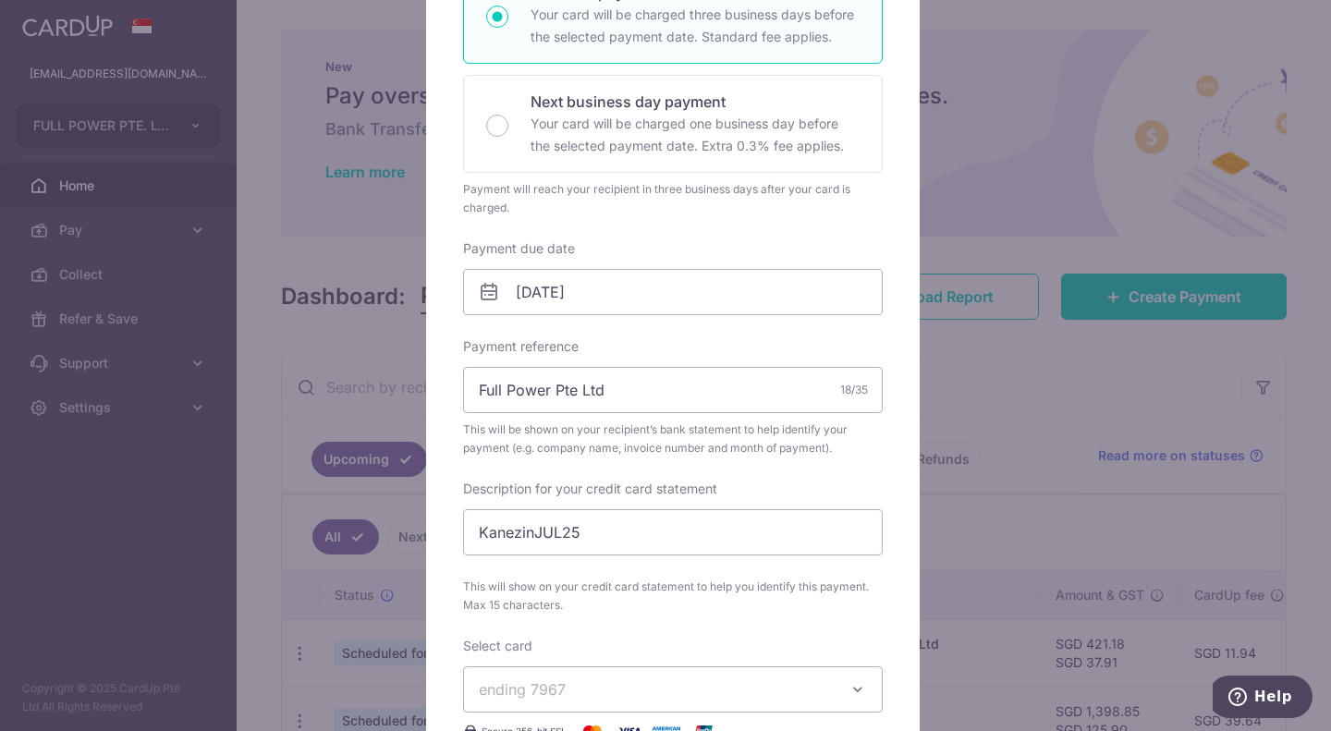
scroll to position [370, 0]
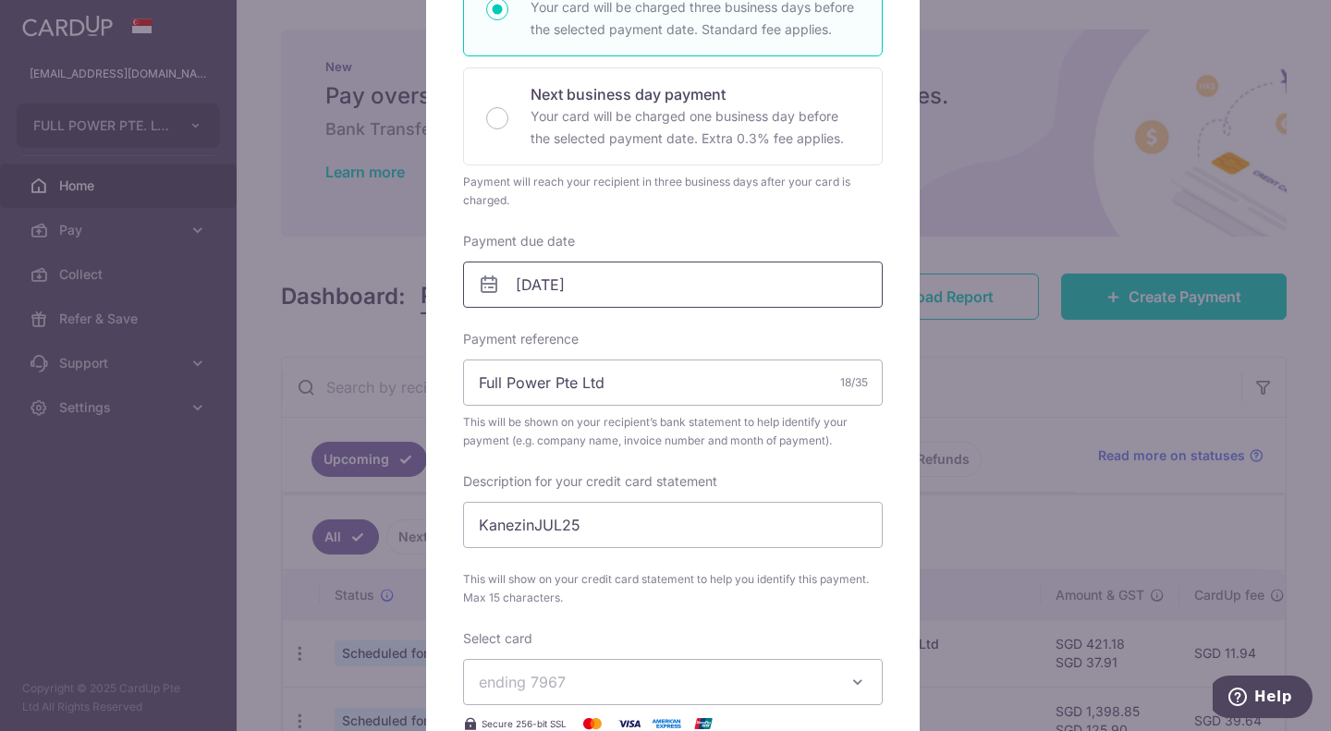
click at [639, 293] on input "[DATE]" at bounding box center [673, 285] width 420 height 46
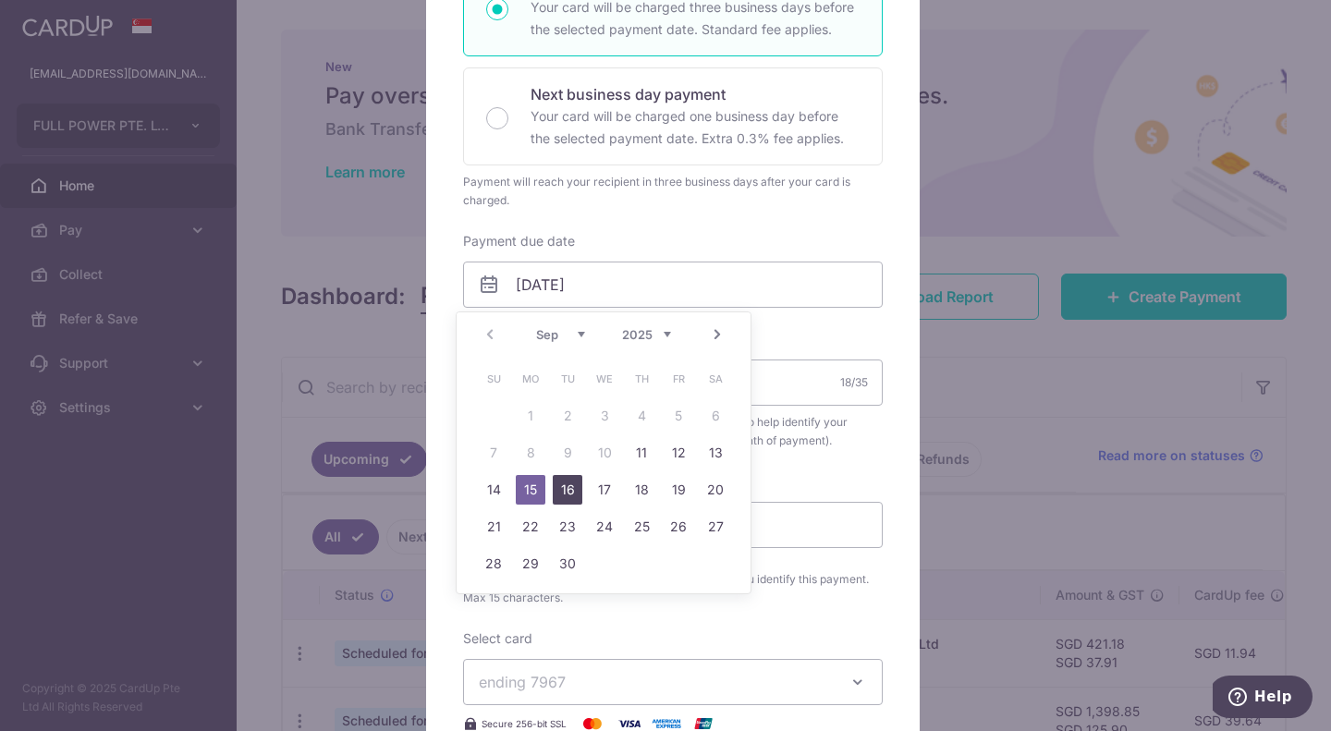
click at [568, 495] on link "16" at bounding box center [568, 490] width 30 height 30
type input "[DATE]"
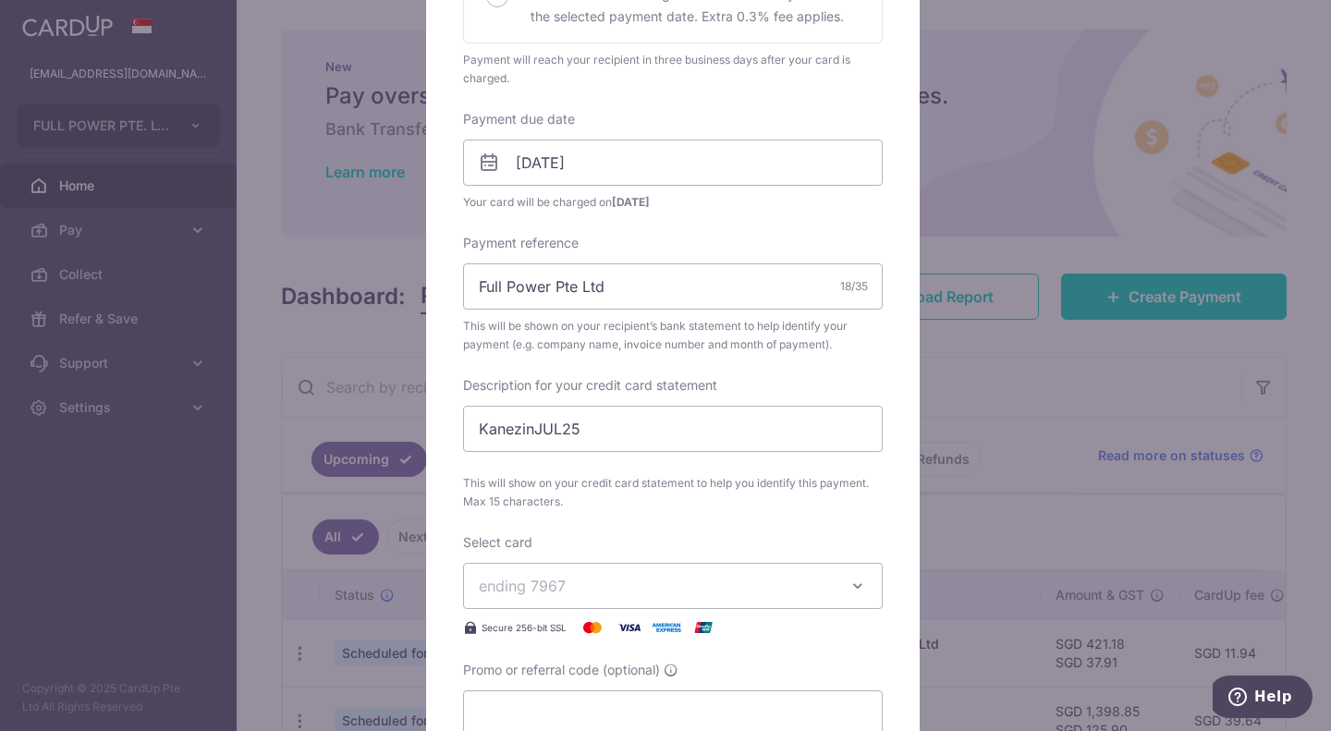
scroll to position [832, 0]
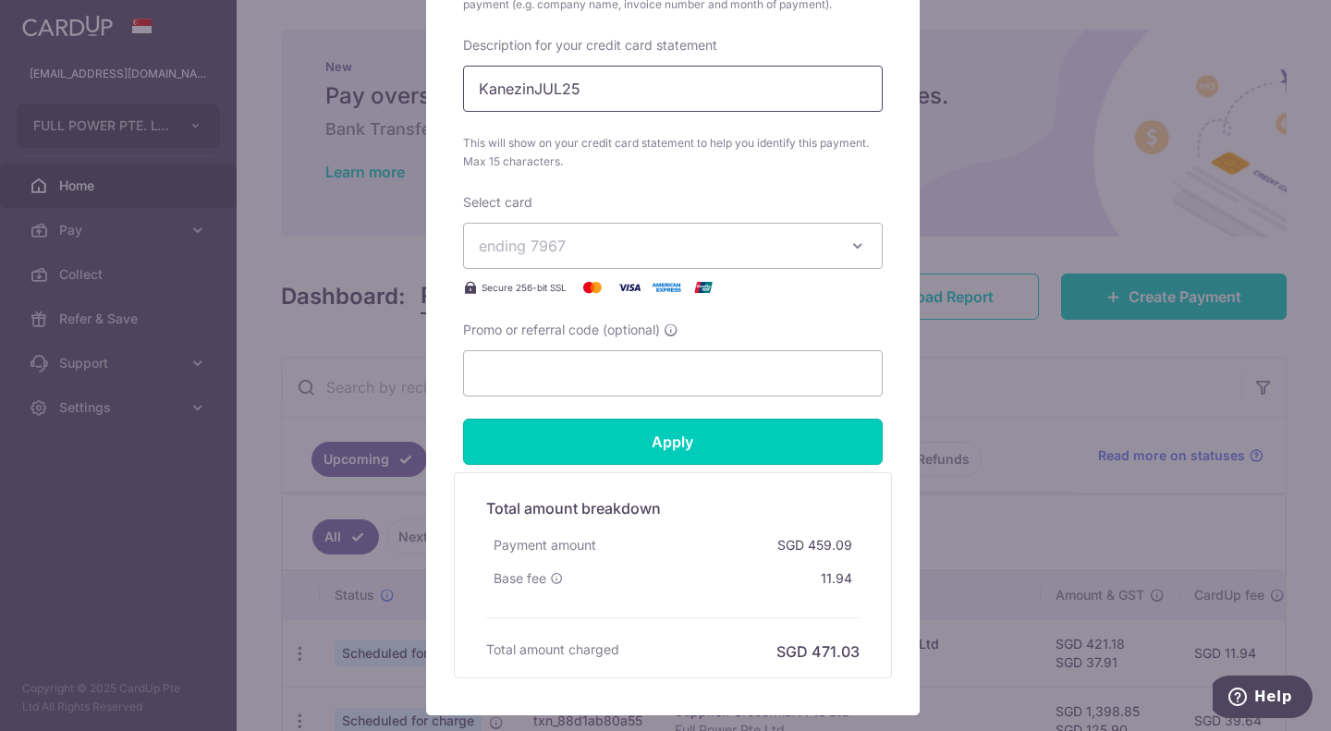
drag, startPoint x: 596, startPoint y: 424, endPoint x: 583, endPoint y: 84, distance: 340.5
click at [583, 84] on form "By clicking apply, you will make changes to all payments to Kanezin Japan Singa…" at bounding box center [673, 27] width 420 height 1303
click at [558, 92] on input "KanezinJUL25" at bounding box center [673, 89] width 420 height 46
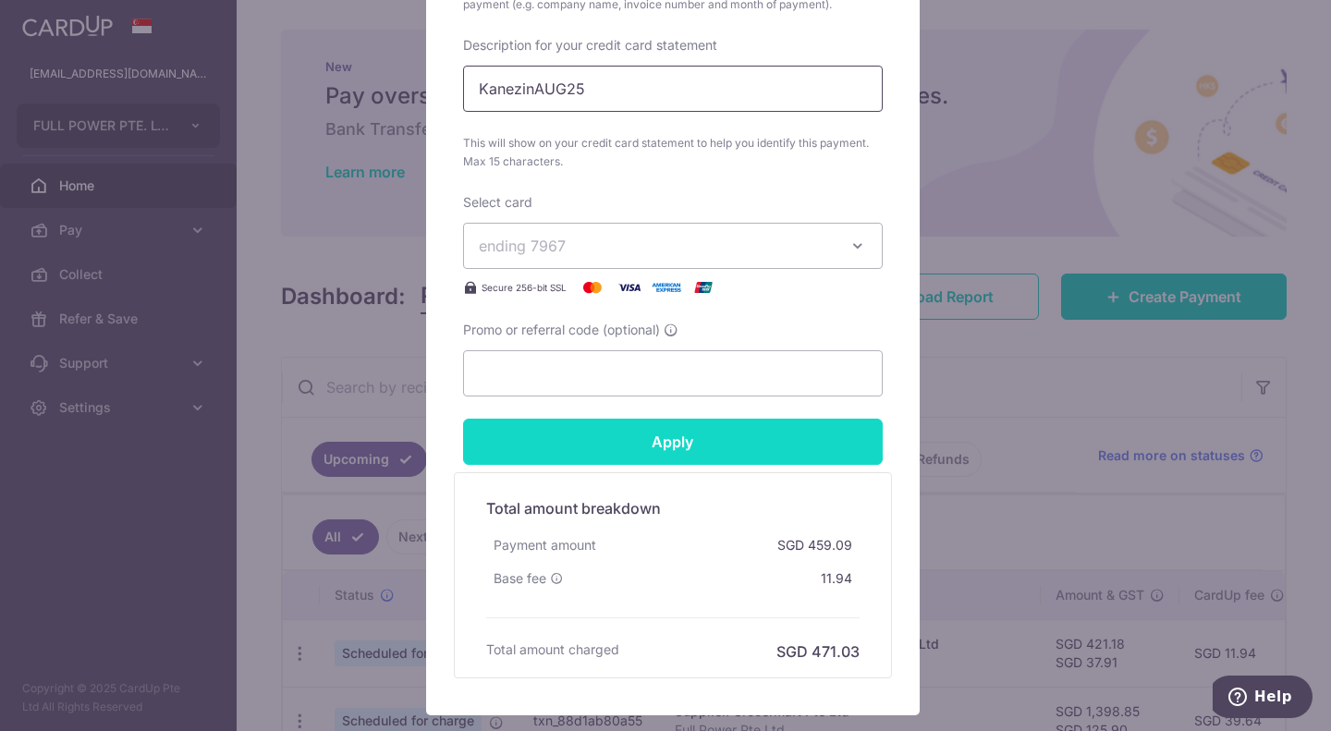
type input "KanezinAUG25"
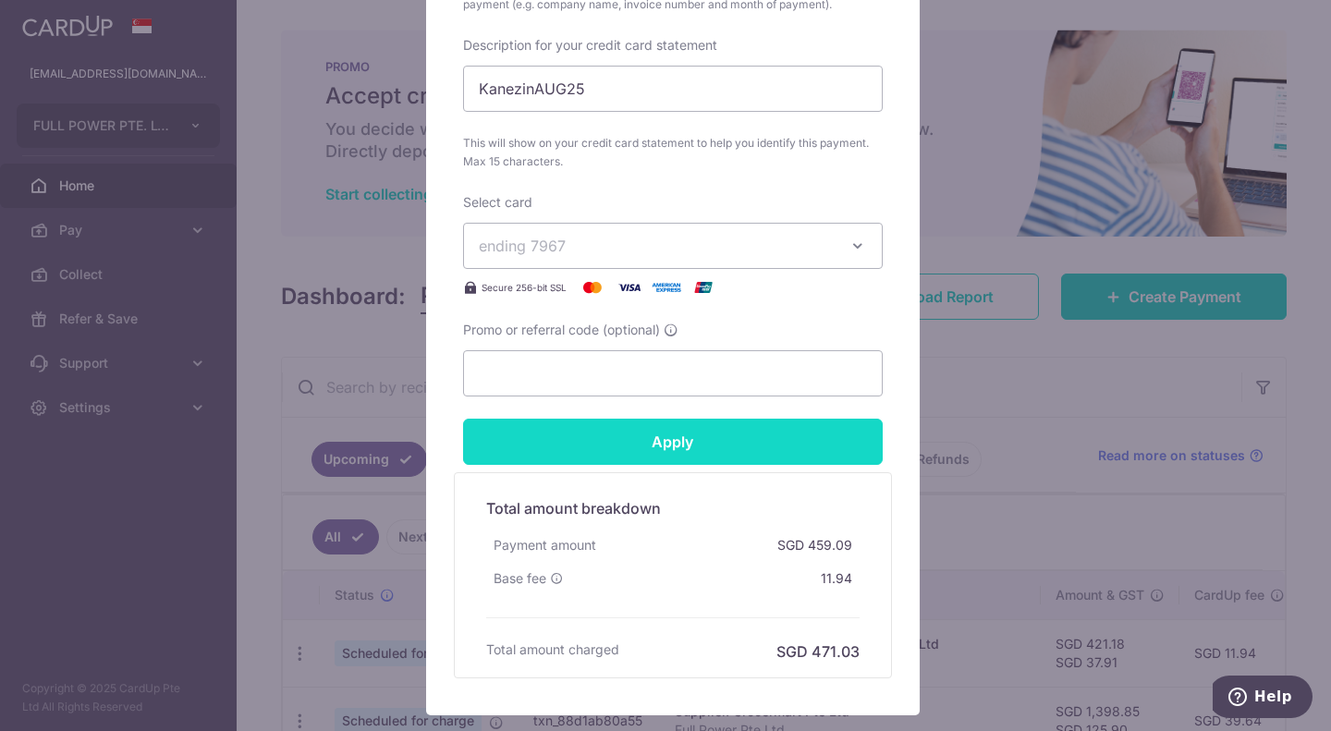
click at [740, 435] on input "Apply" at bounding box center [673, 442] width 420 height 46
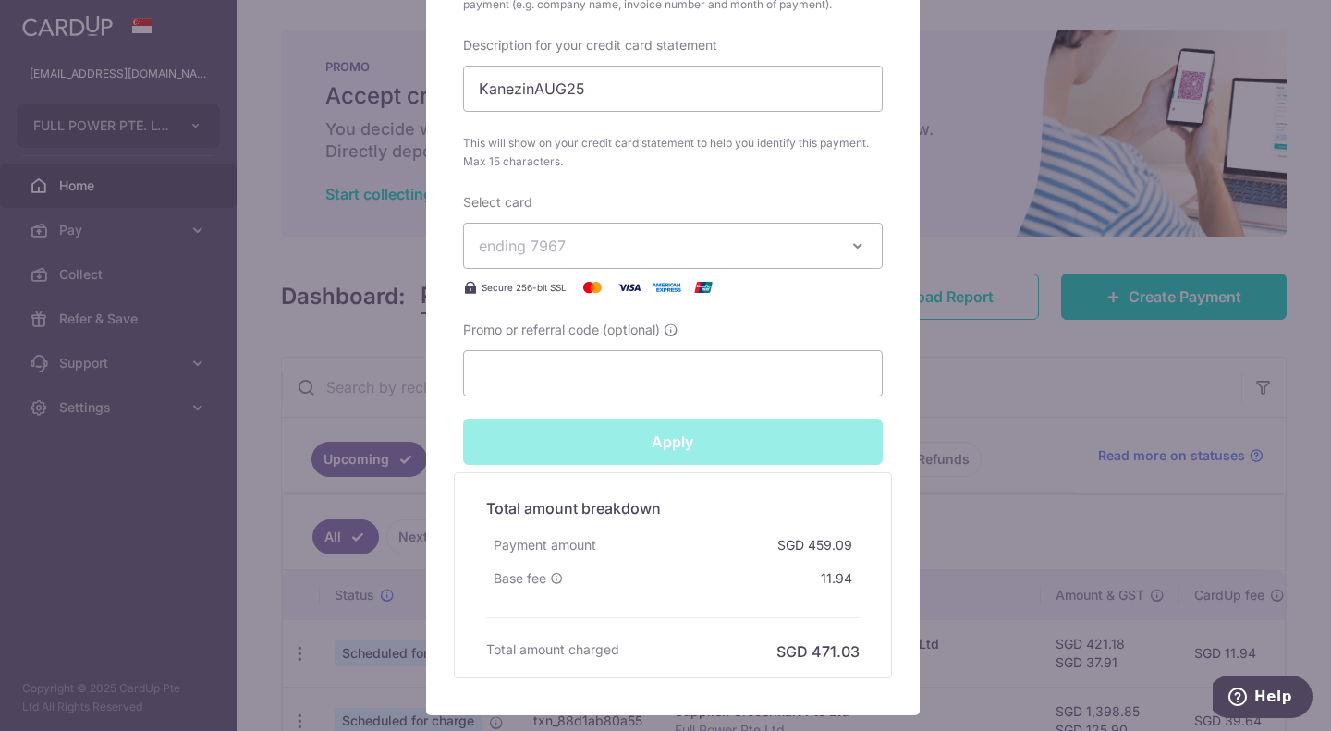
type input "Successfully Applied"
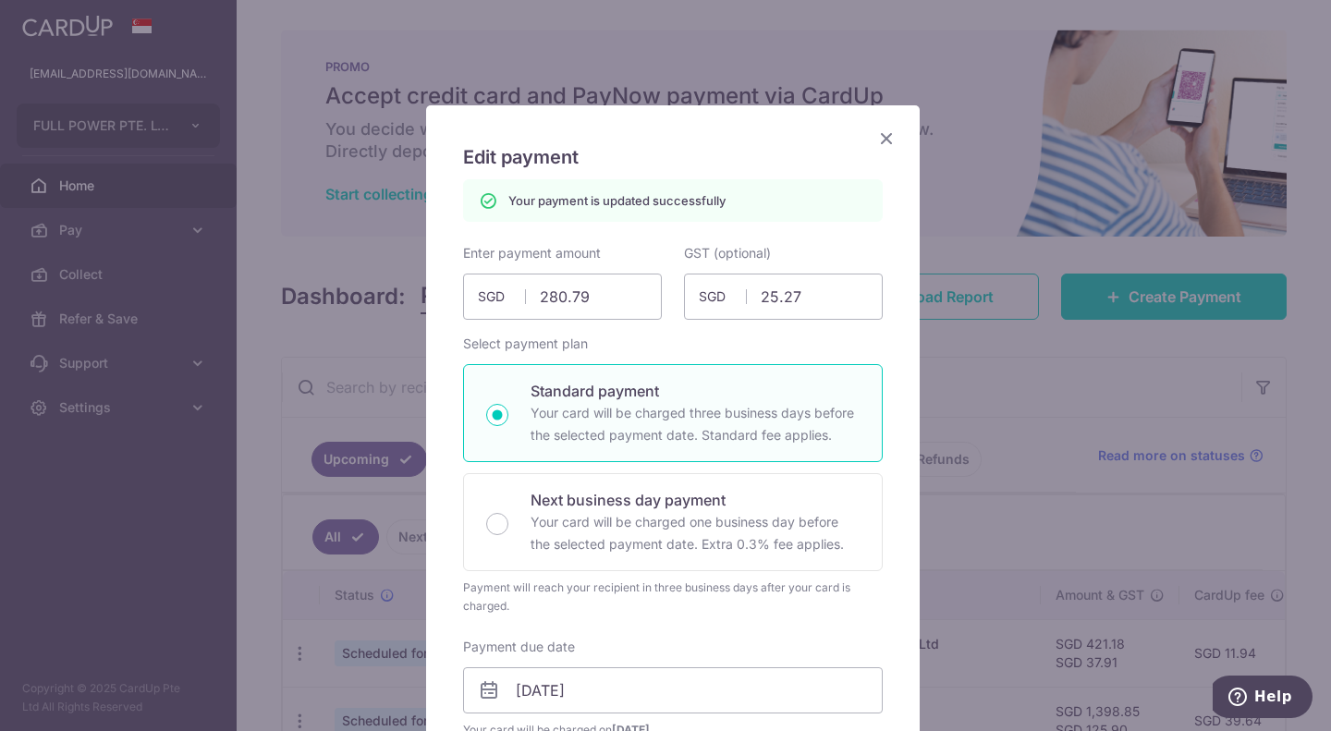
scroll to position [0, 0]
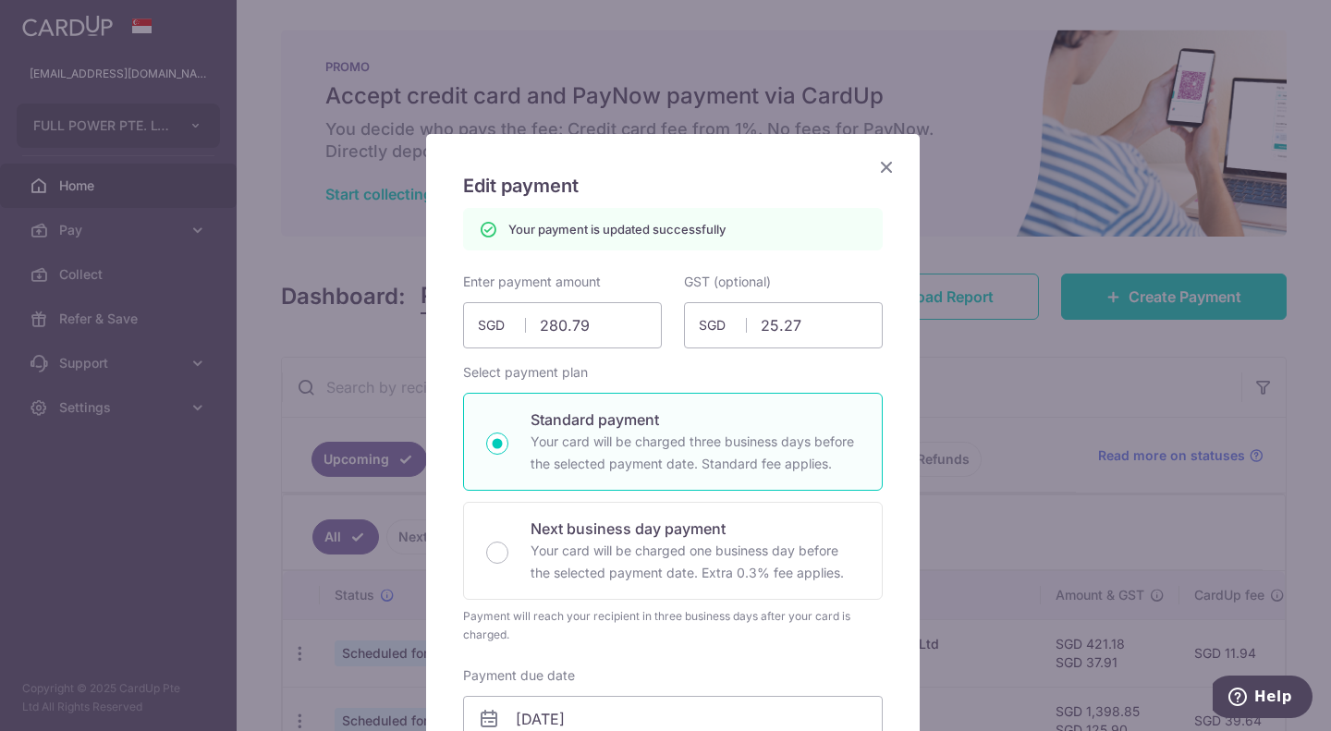
click at [878, 168] on icon "Close" at bounding box center [886, 166] width 22 height 23
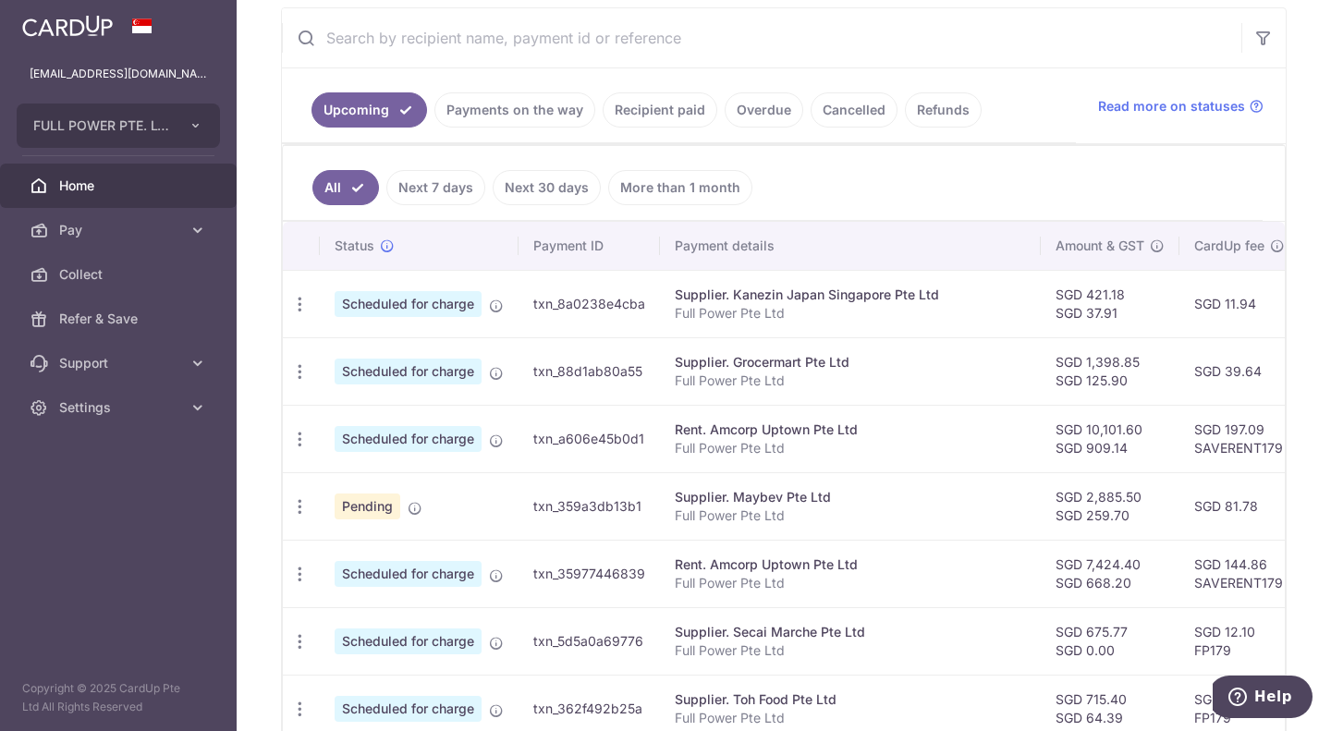
scroll to position [370, 0]
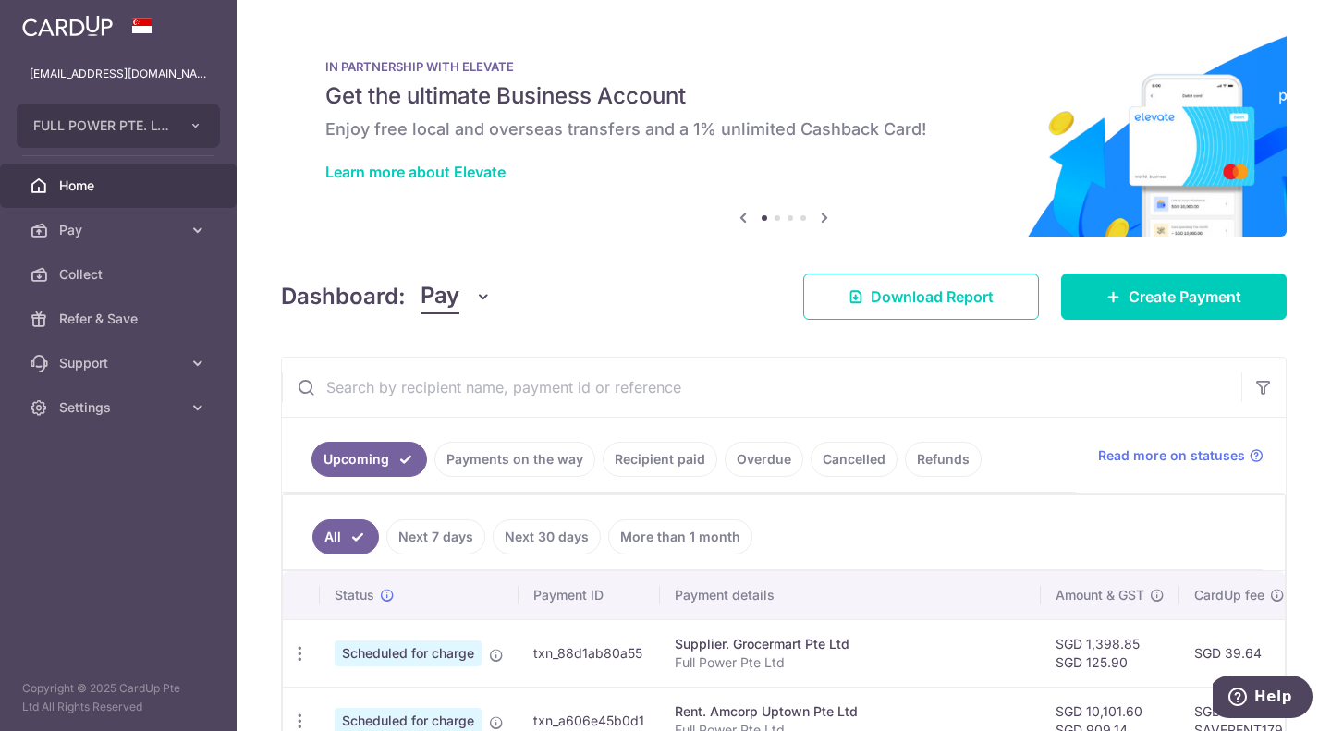
scroll to position [370, 0]
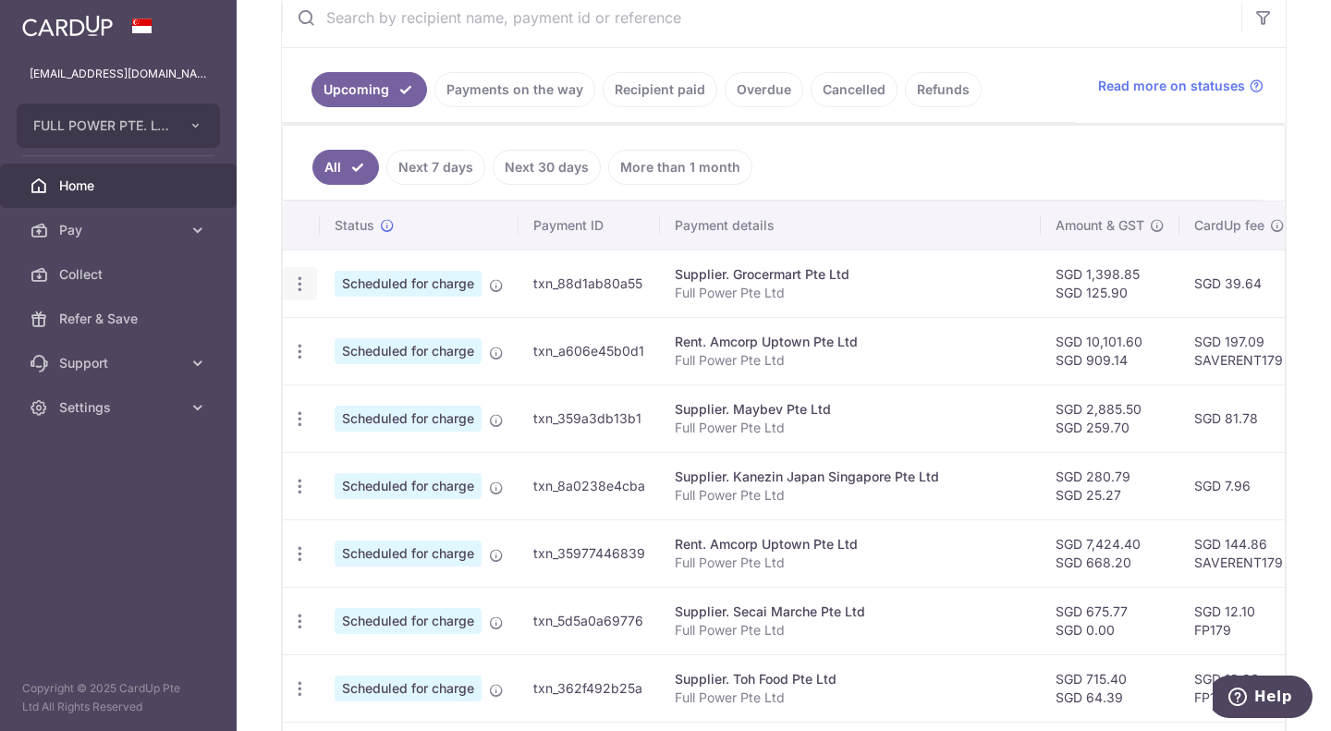
click at [291, 286] on icon "button" at bounding box center [299, 284] width 19 height 19
click at [370, 342] on span "Update payment" at bounding box center [399, 335] width 126 height 22
radio input "true"
type input "1,398.85"
type input "125.90"
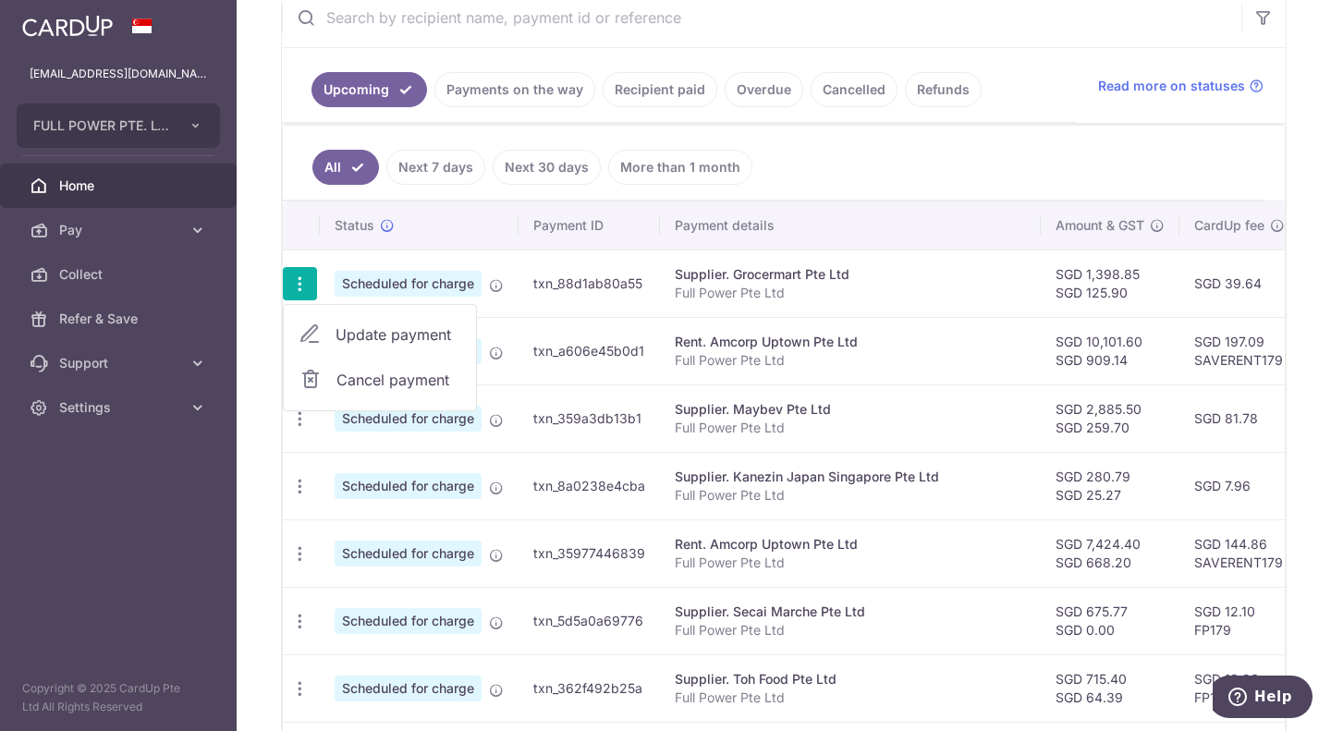
type input "[DATE]"
type input "Full Power Pte Ltd"
type input "GROCERmartJUL25"
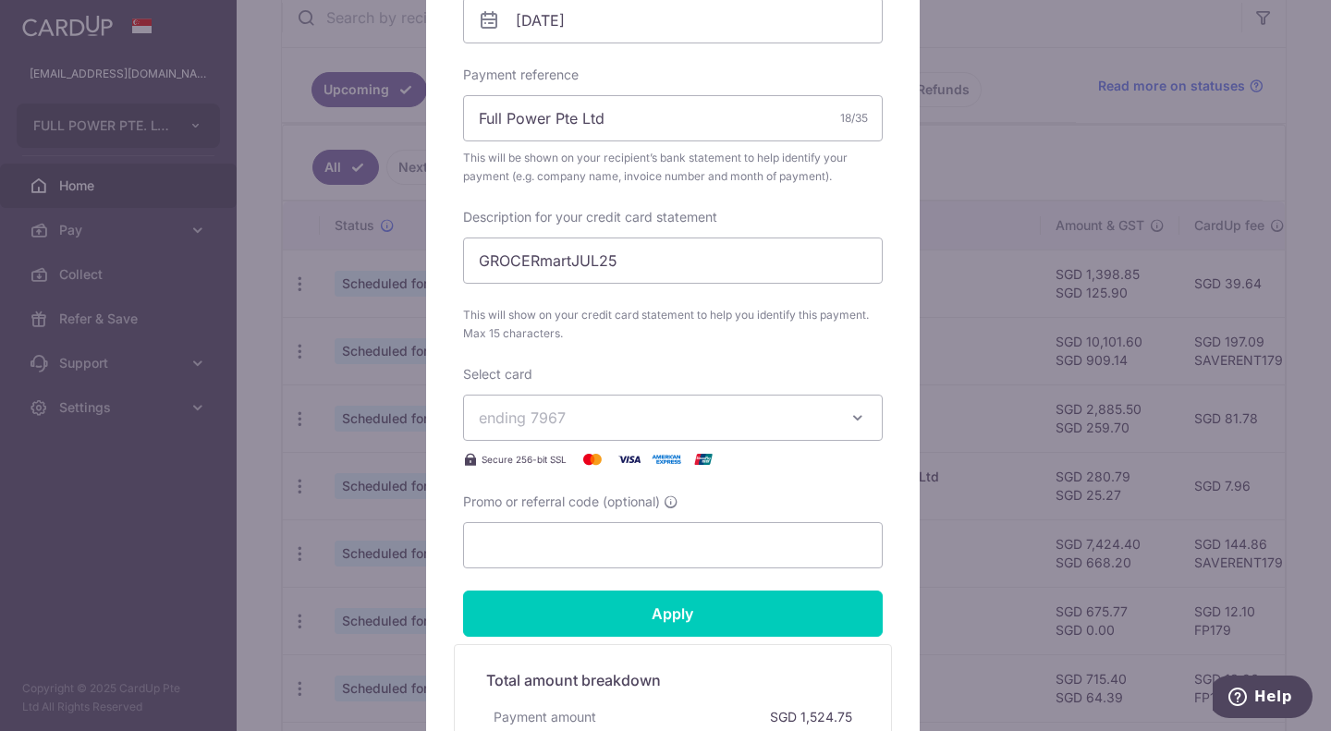
scroll to position [647, 0]
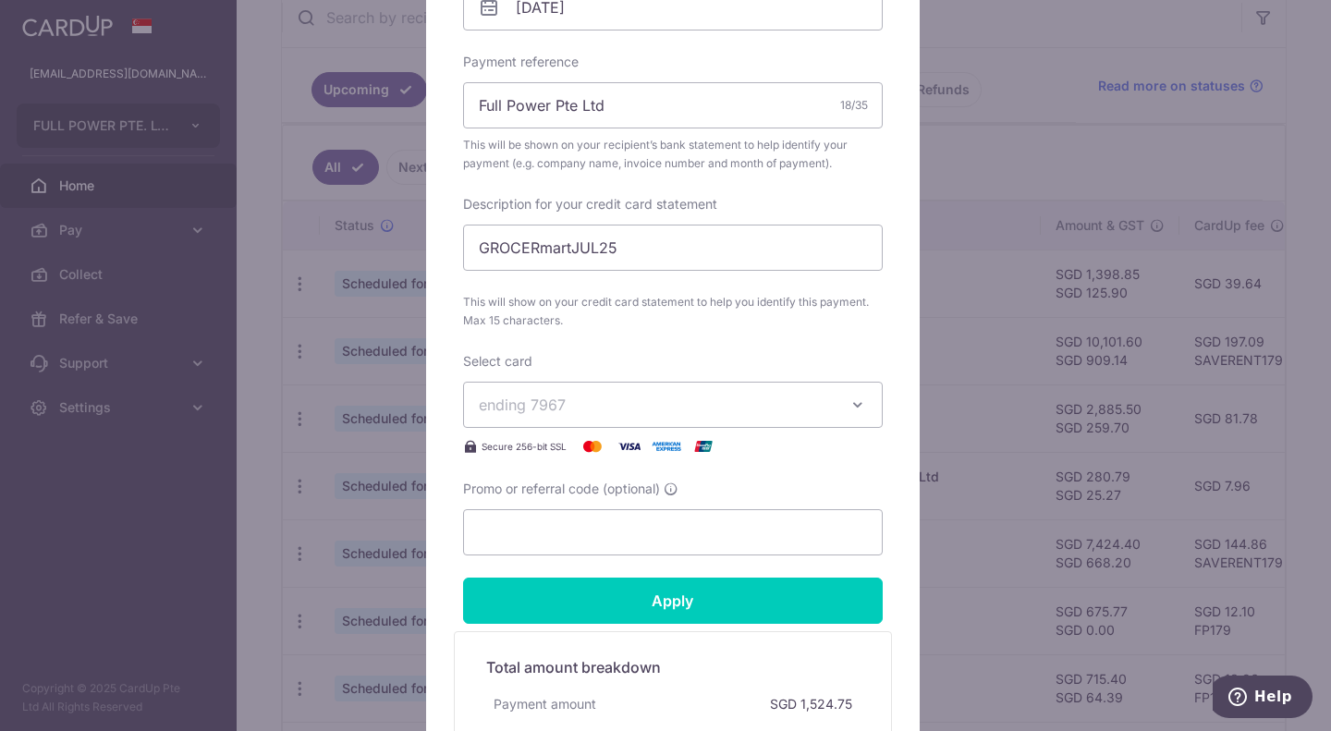
click at [595, 411] on span "ending 7967" at bounding box center [656, 405] width 355 height 22
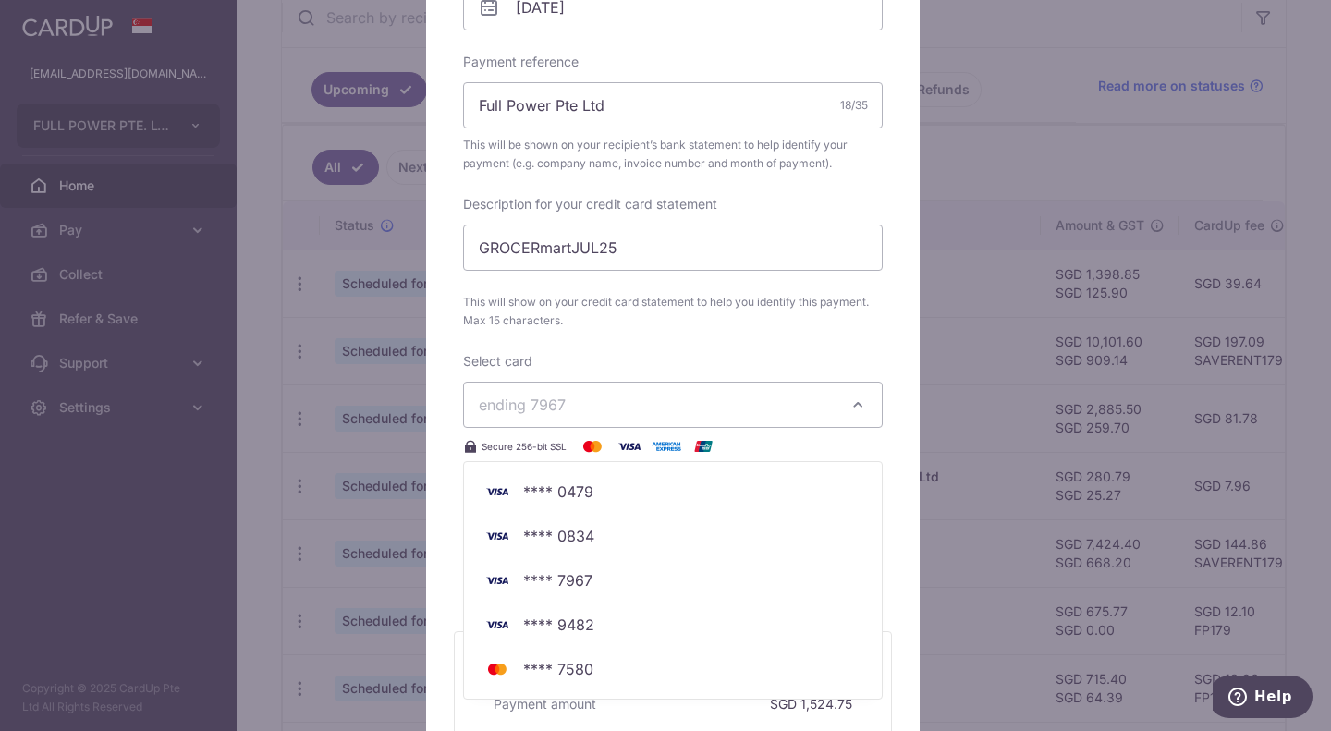
click at [595, 408] on span "ending 7967" at bounding box center [656, 405] width 355 height 22
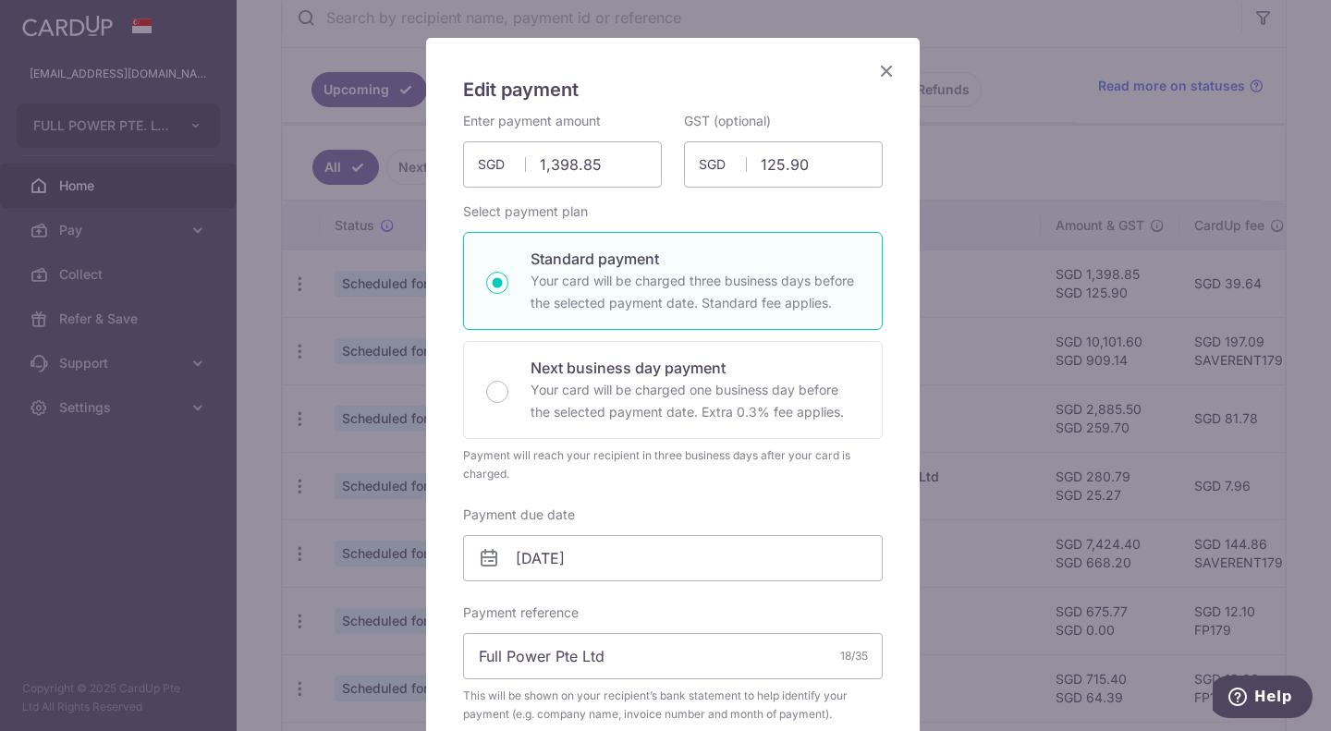
scroll to position [0, 0]
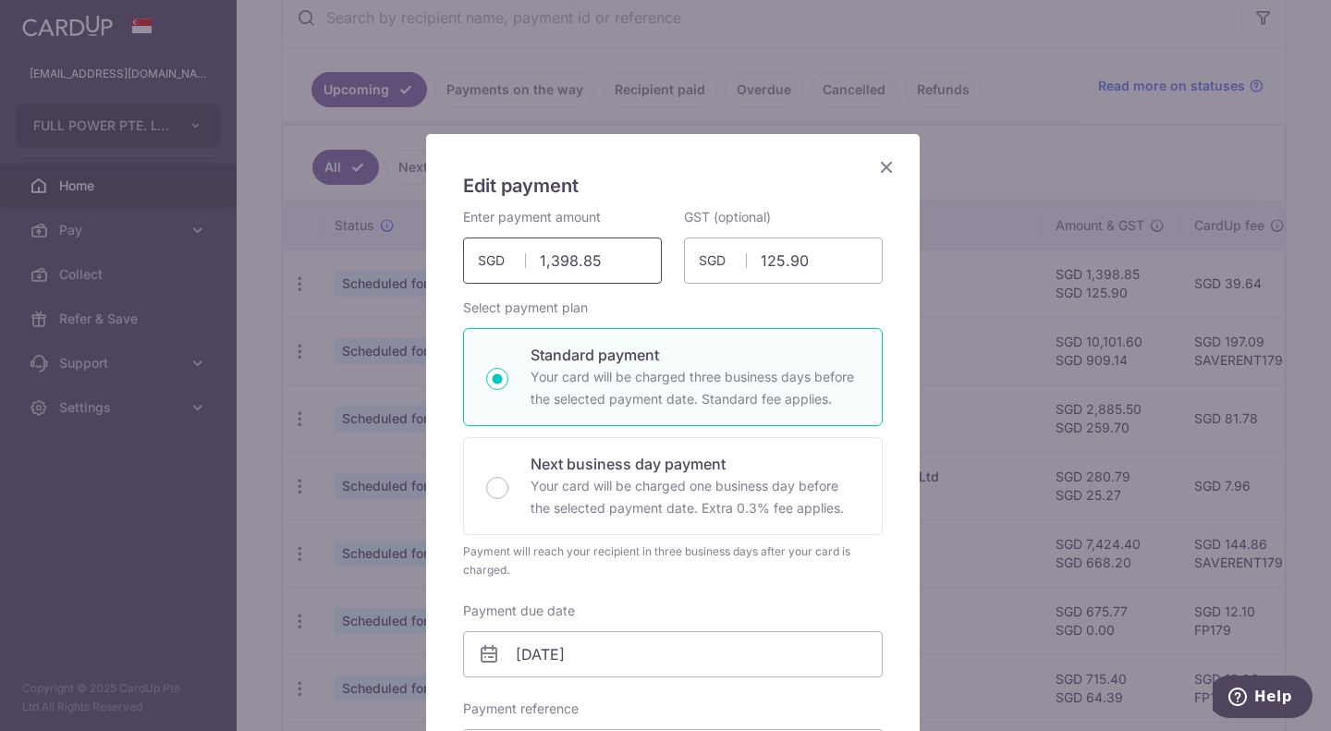
drag, startPoint x: 613, startPoint y: 267, endPoint x: 480, endPoint y: 263, distance: 133.2
click at [480, 263] on div "1,398.85 1398.85 SGD" at bounding box center [562, 261] width 199 height 46
drag, startPoint x: 602, startPoint y: 258, endPoint x: 431, endPoint y: 246, distance: 171.5
type input "1,133.07"
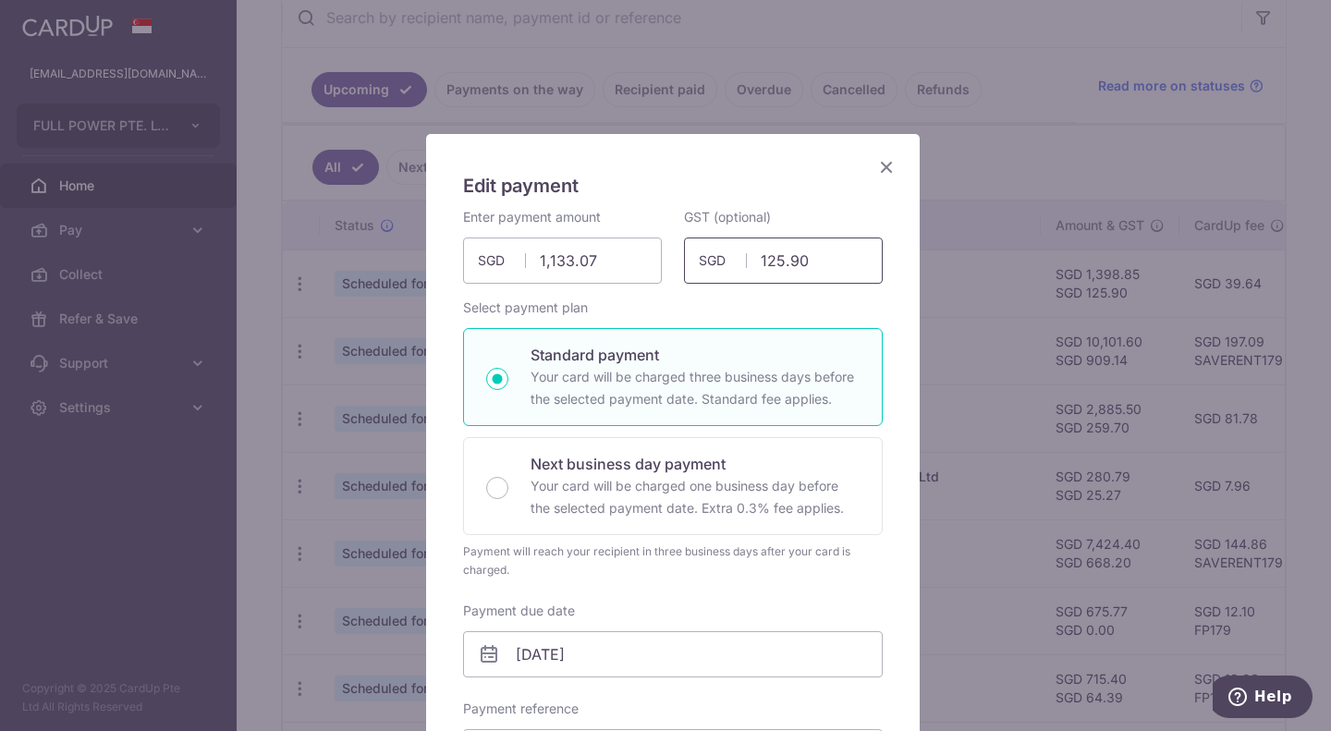
drag, startPoint x: 835, startPoint y: 269, endPoint x: 719, endPoint y: 252, distance: 116.8
click at [719, 252] on div "125.90 125.90 SGD" at bounding box center [783, 261] width 199 height 46
type input "101.98"
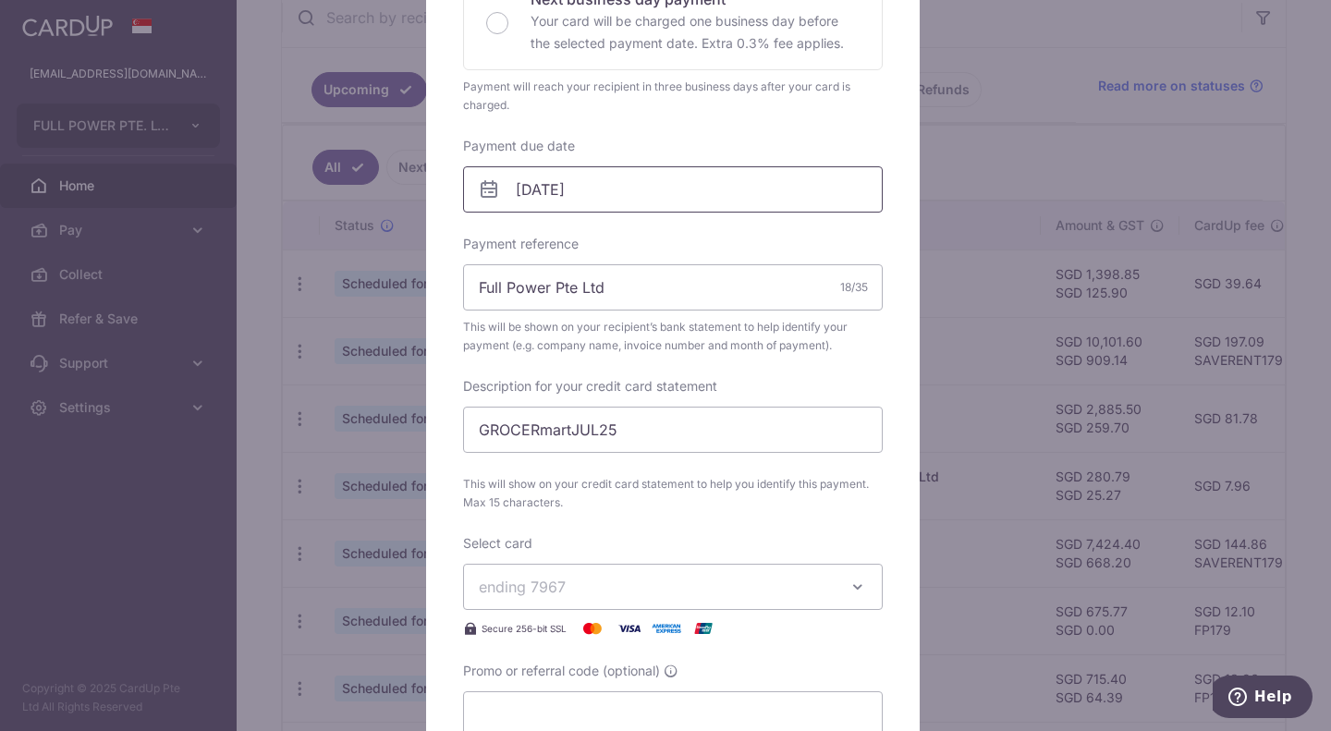
scroll to position [555, 0]
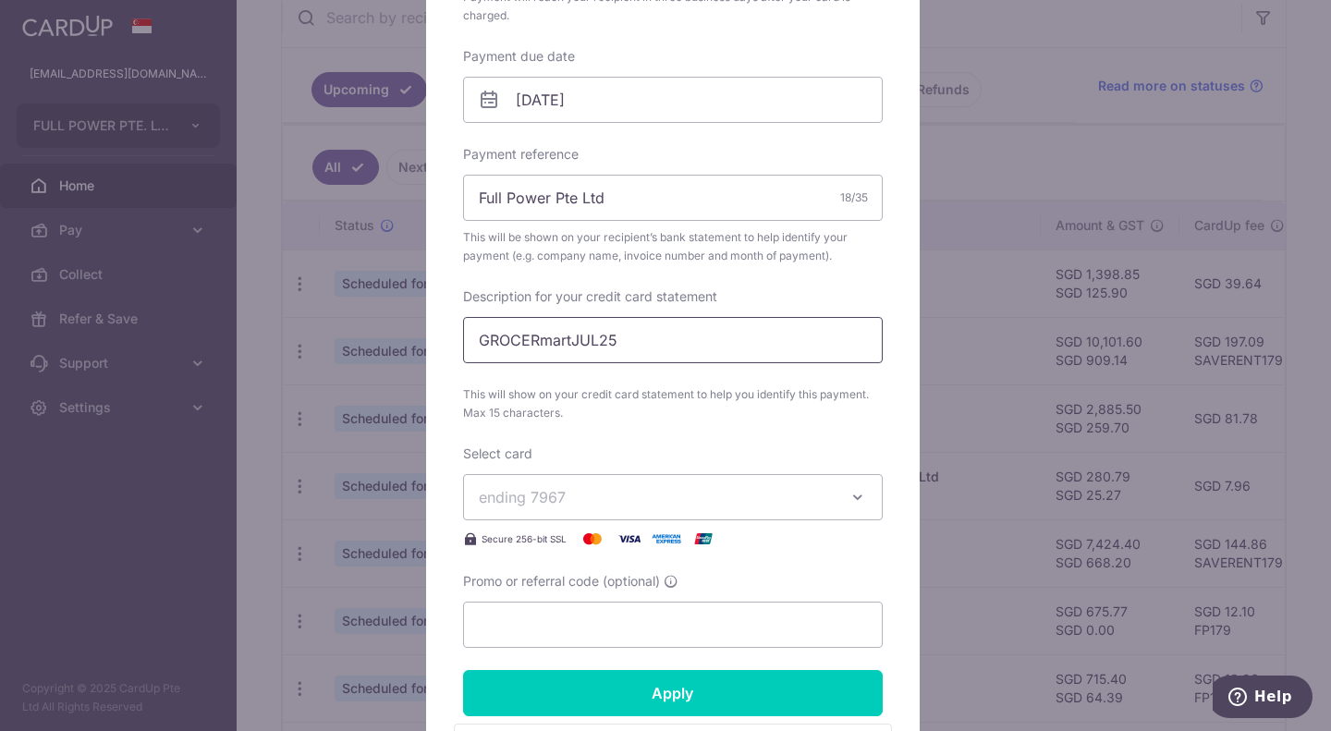
click at [647, 333] on input "GROCERmartJUL25" at bounding box center [673, 340] width 420 height 46
click at [594, 339] on input "GROCERmartJUL25" at bounding box center [673, 340] width 420 height 46
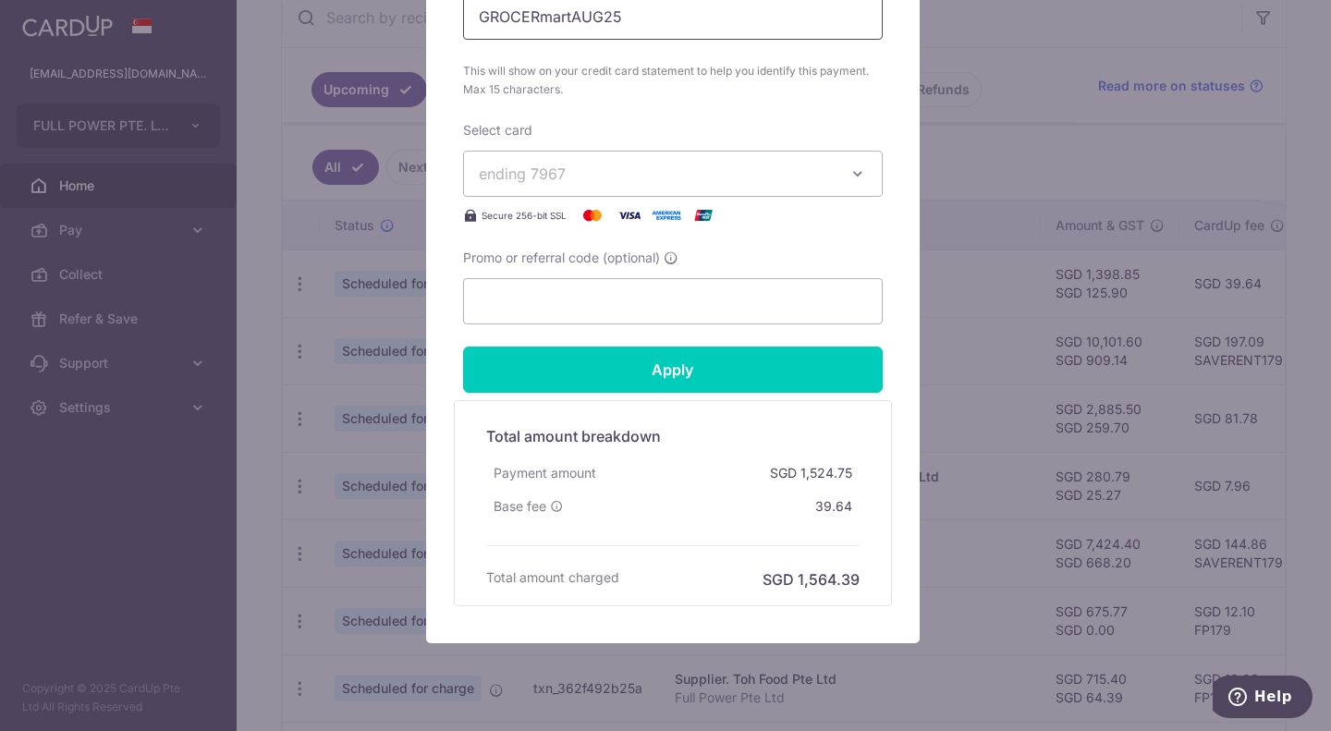
scroll to position [924, 0]
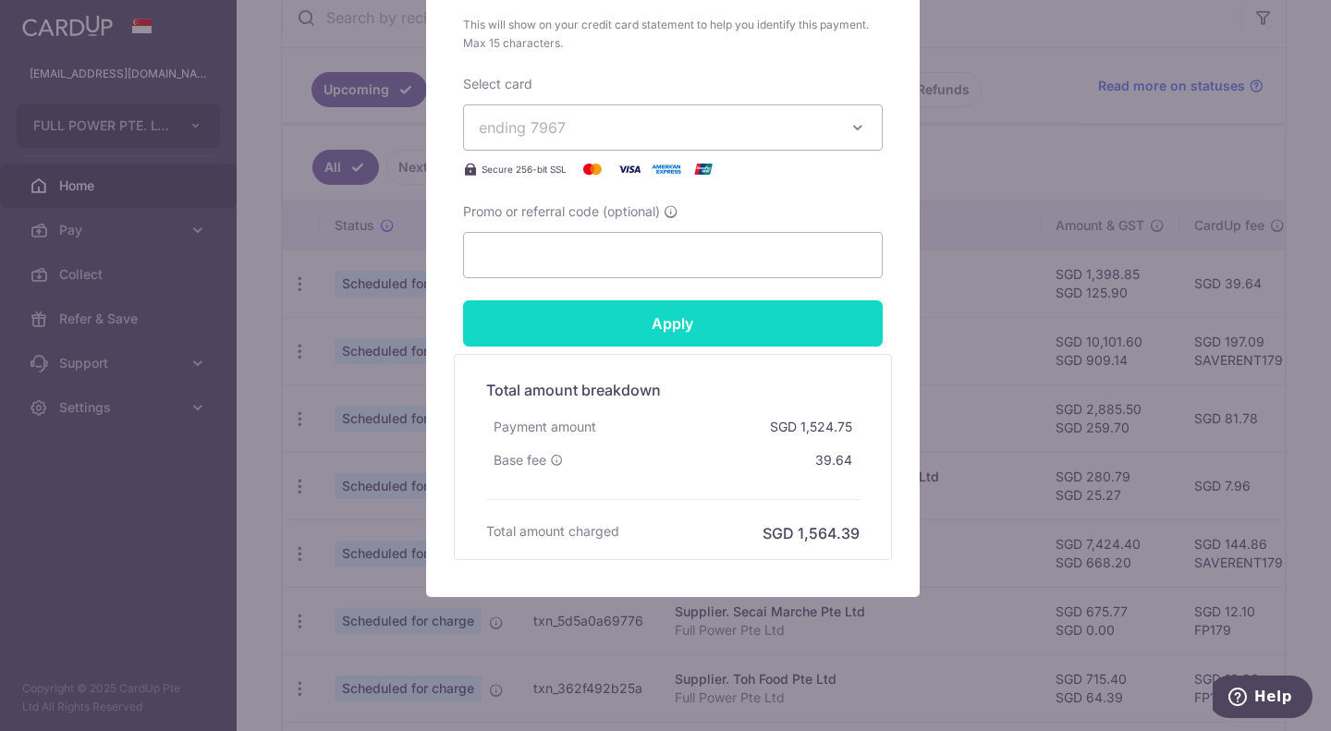
type input "GROCERmartAUG25"
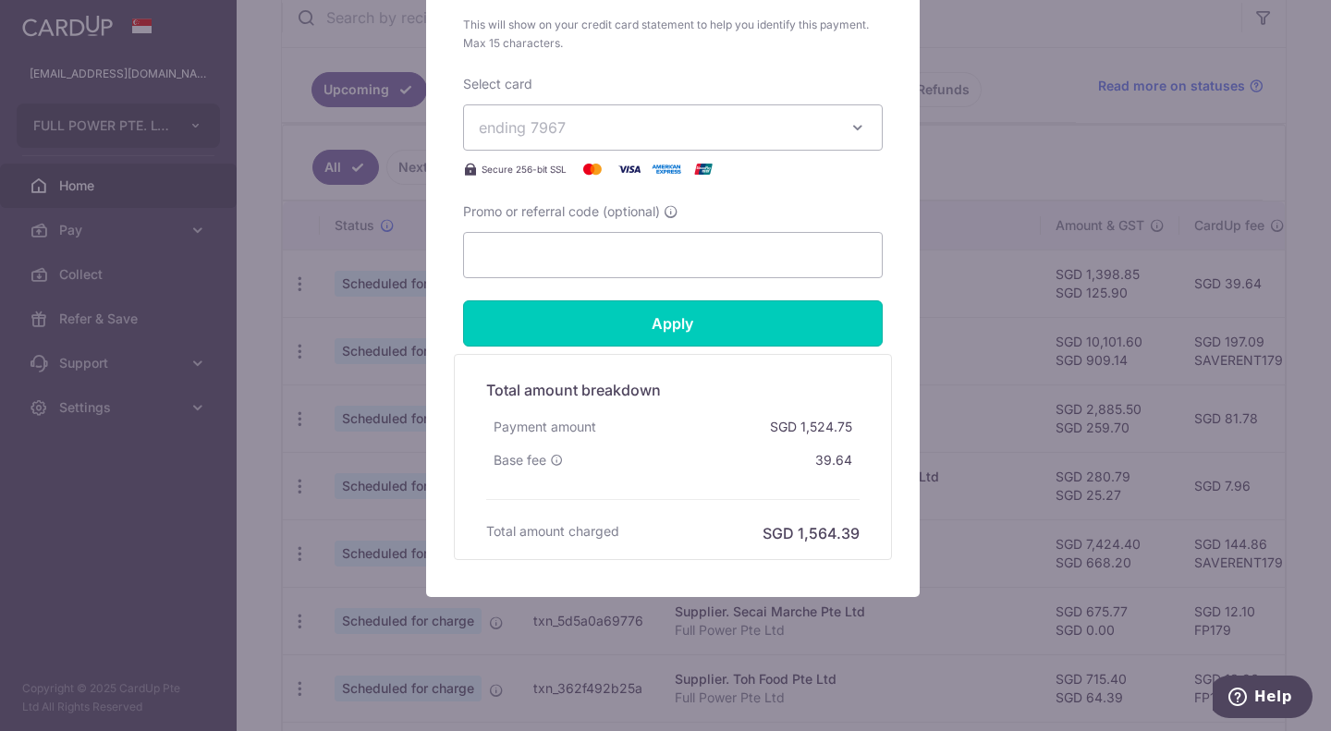
drag, startPoint x: 647, startPoint y: 324, endPoint x: 670, endPoint y: 140, distance: 186.3
click at [672, 140] on button "ending 7967" at bounding box center [673, 127] width 420 height 46
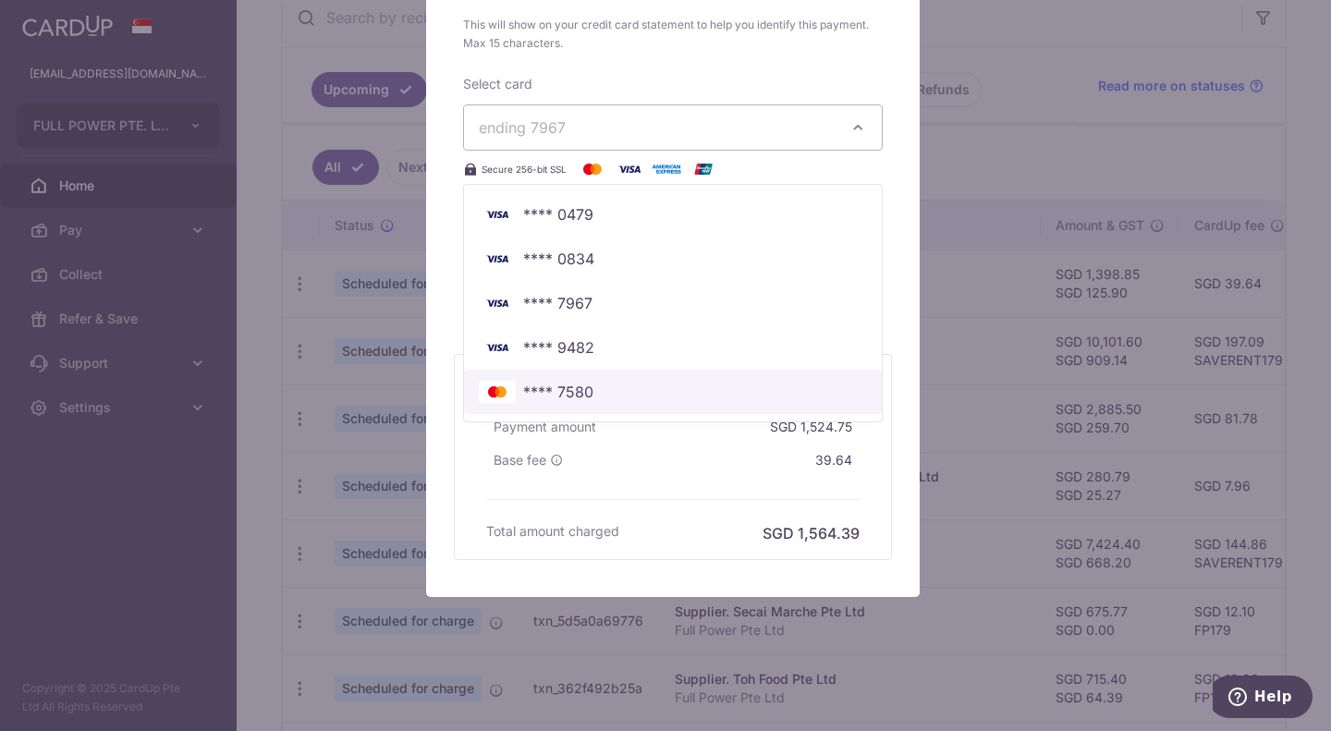
click at [602, 396] on span "**** 7580" at bounding box center [673, 392] width 388 height 22
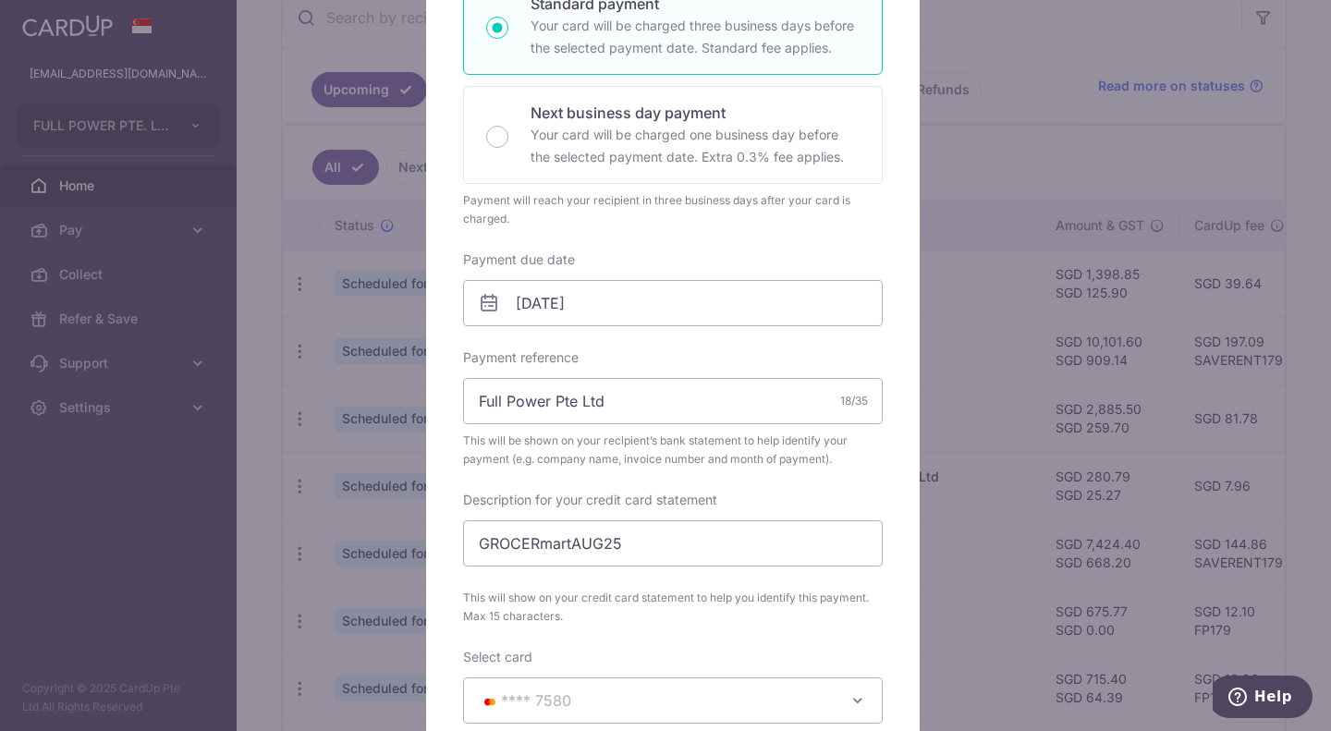
scroll to position [370, 0]
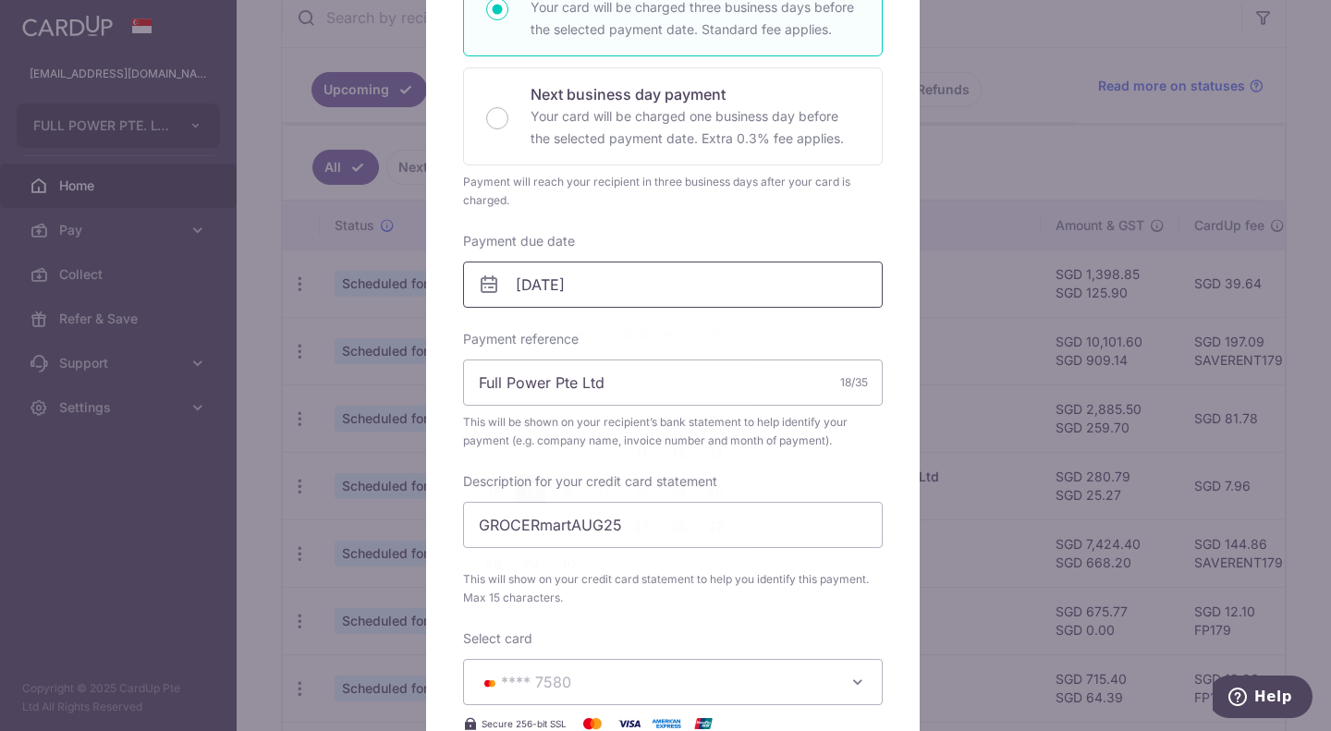
click at [585, 296] on input "[DATE]" at bounding box center [673, 285] width 420 height 46
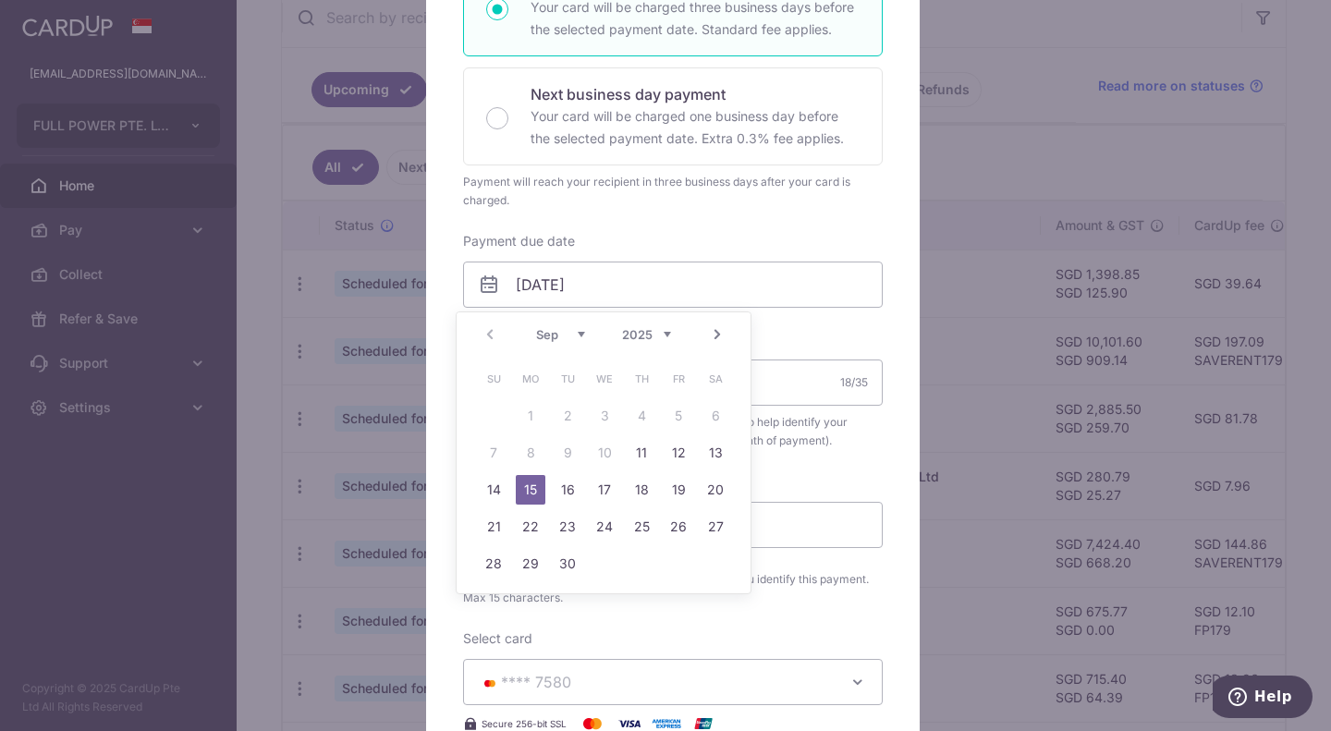
click at [537, 484] on link "15" at bounding box center [531, 490] width 30 height 30
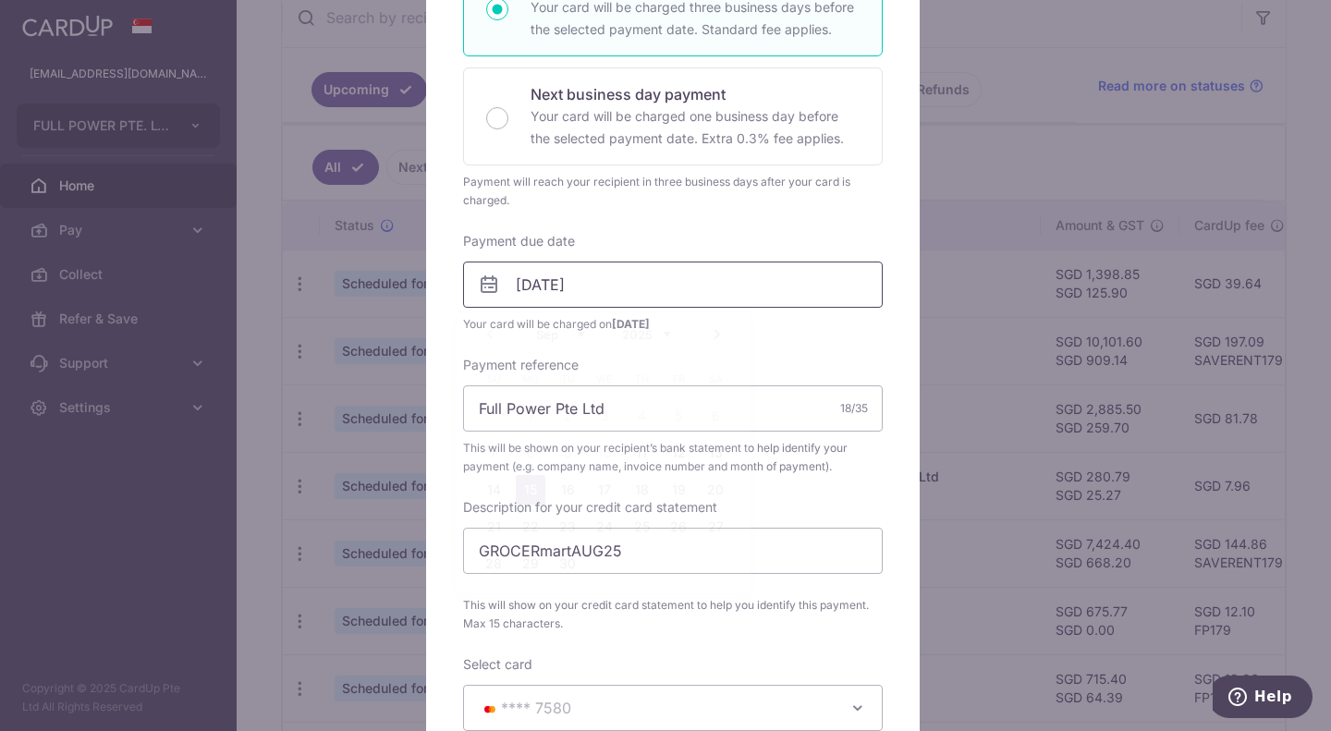
click at [599, 300] on input "[DATE]" at bounding box center [673, 285] width 420 height 46
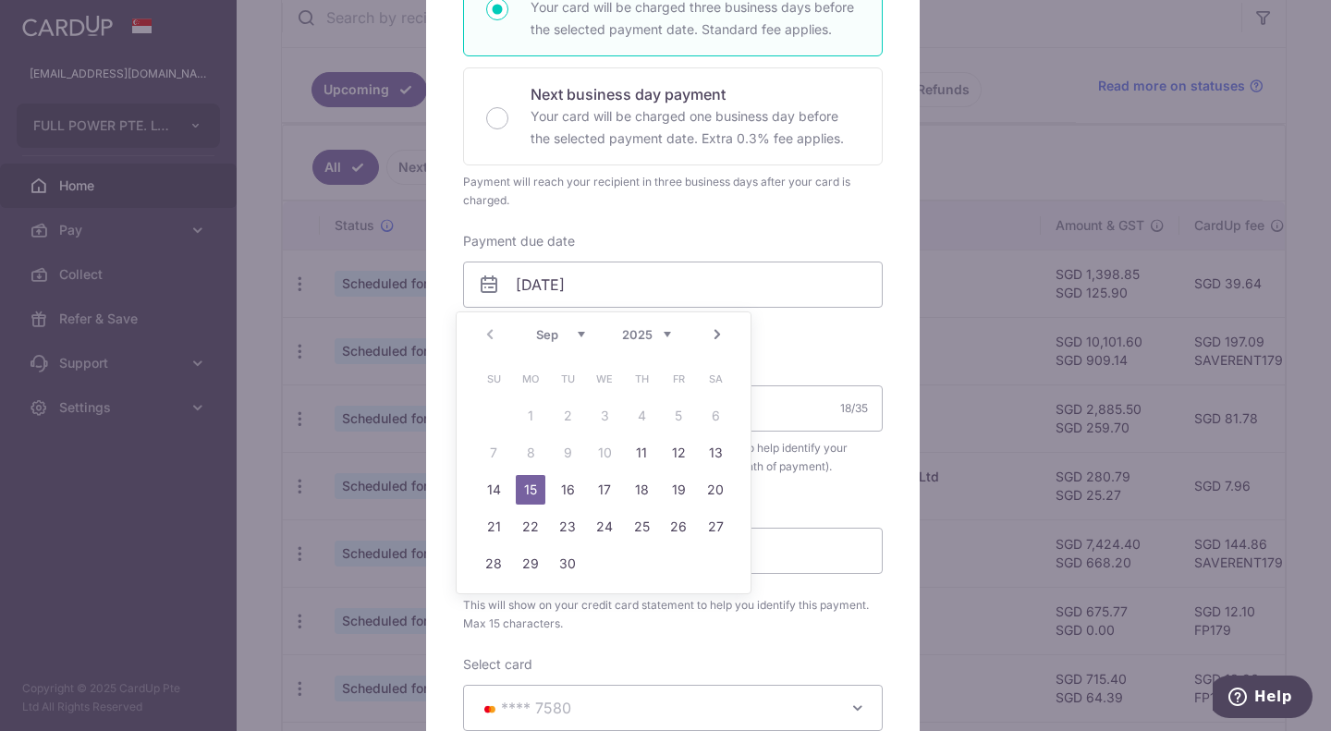
click at [531, 489] on link "15" at bounding box center [531, 490] width 30 height 30
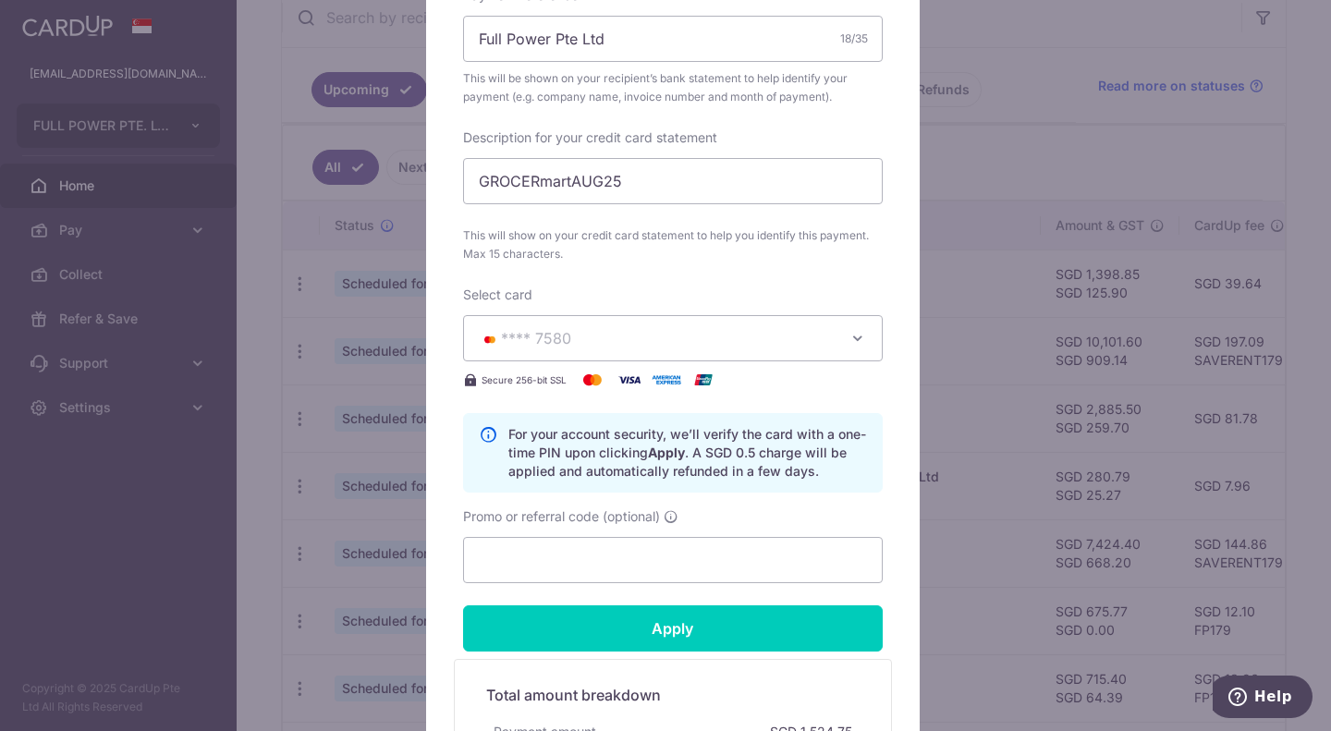
scroll to position [1045, 0]
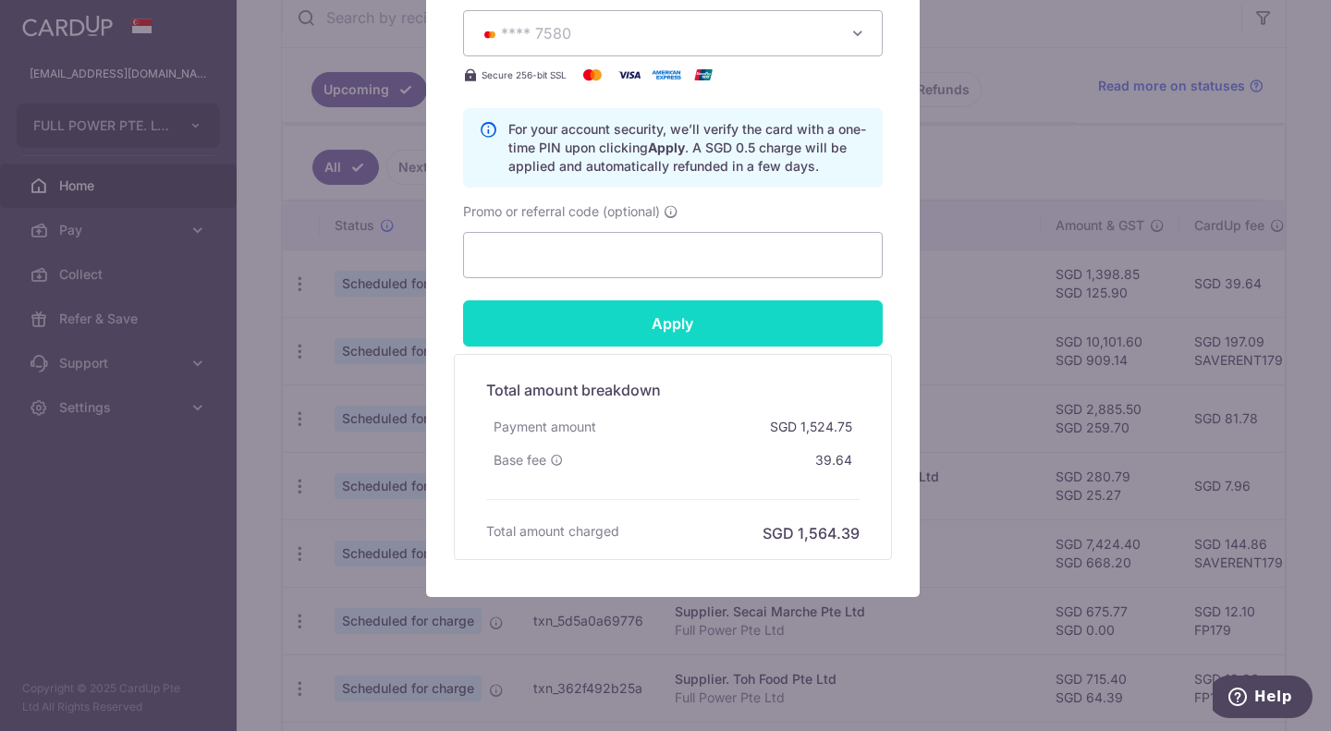
click at [723, 323] on input "Apply" at bounding box center [673, 323] width 420 height 46
click at [704, 325] on input "Apply" at bounding box center [673, 323] width 420 height 46
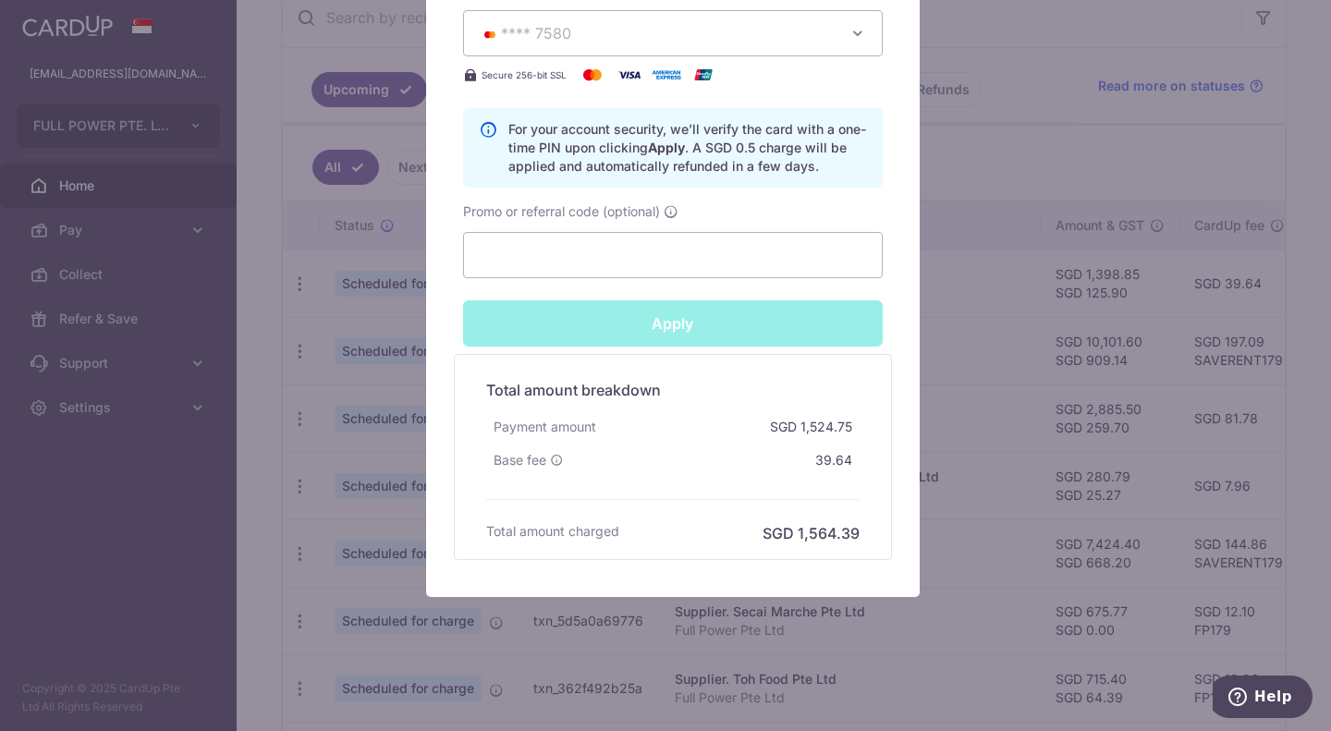
type input "Successfully Applied"
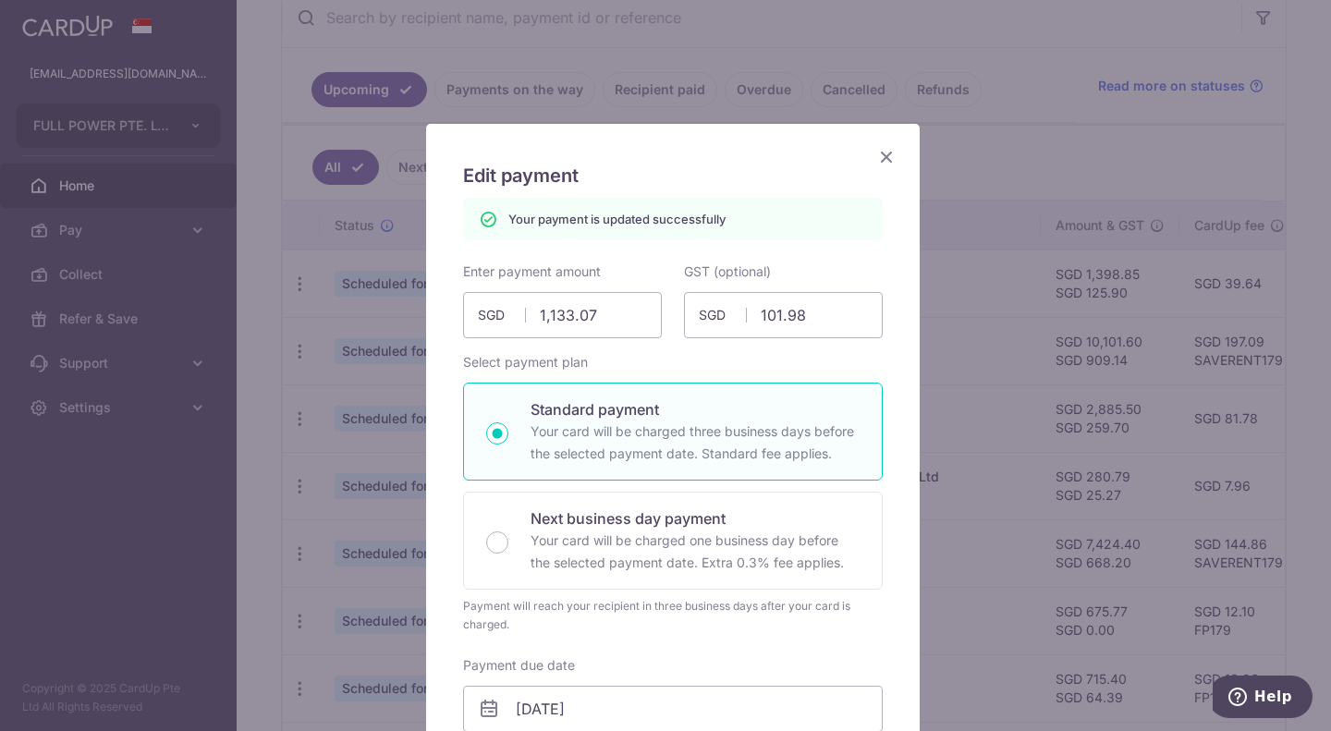
scroll to position [0, 0]
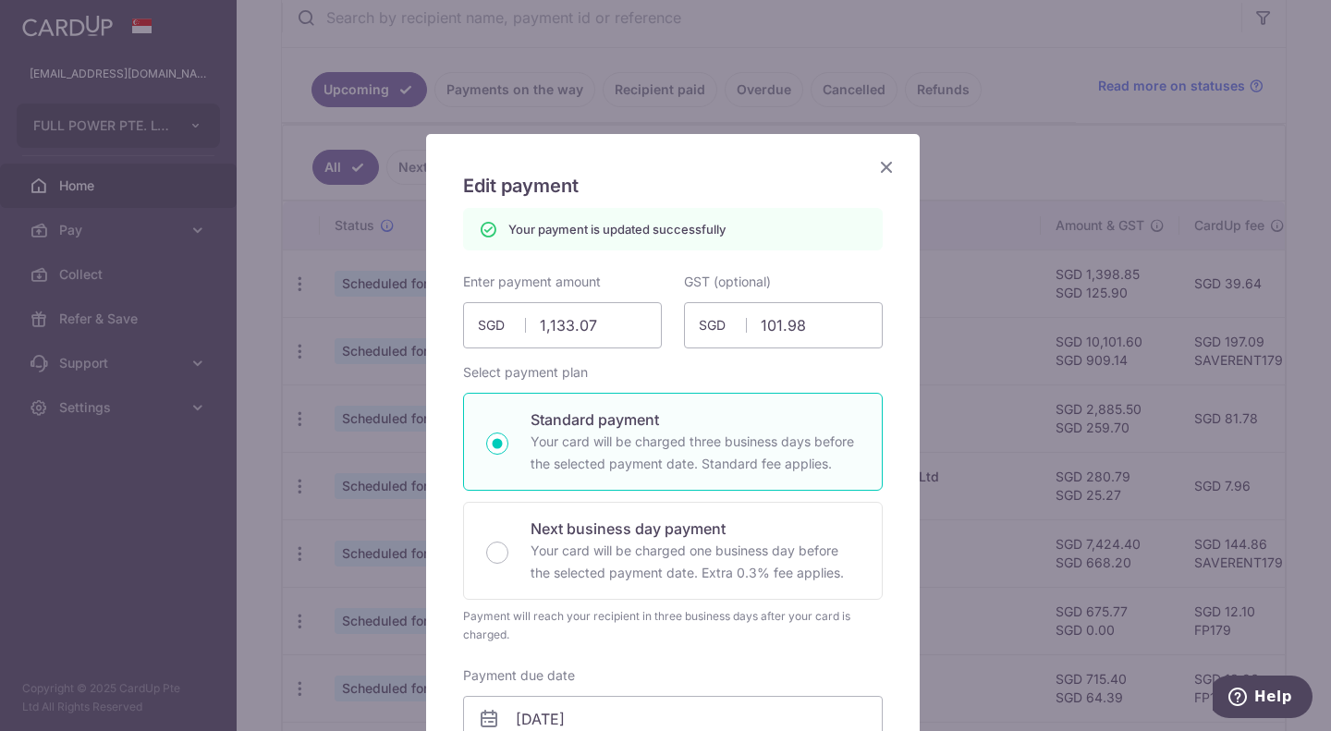
click at [882, 170] on icon "Close" at bounding box center [886, 166] width 22 height 23
